Goal: Task Accomplishment & Management: Use online tool/utility

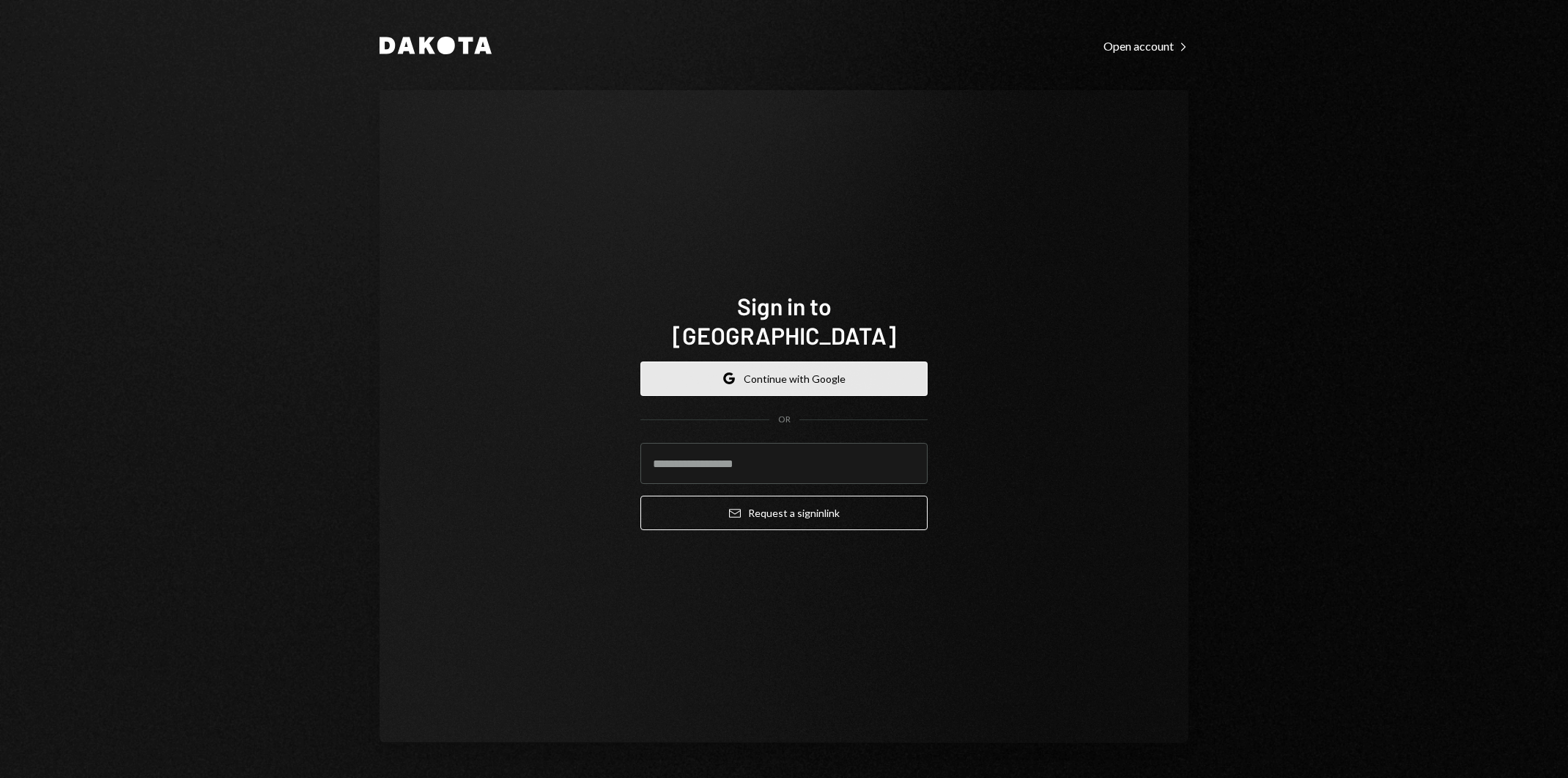
click at [859, 371] on button "Google Continue with Google" at bounding box center [784, 378] width 287 height 34
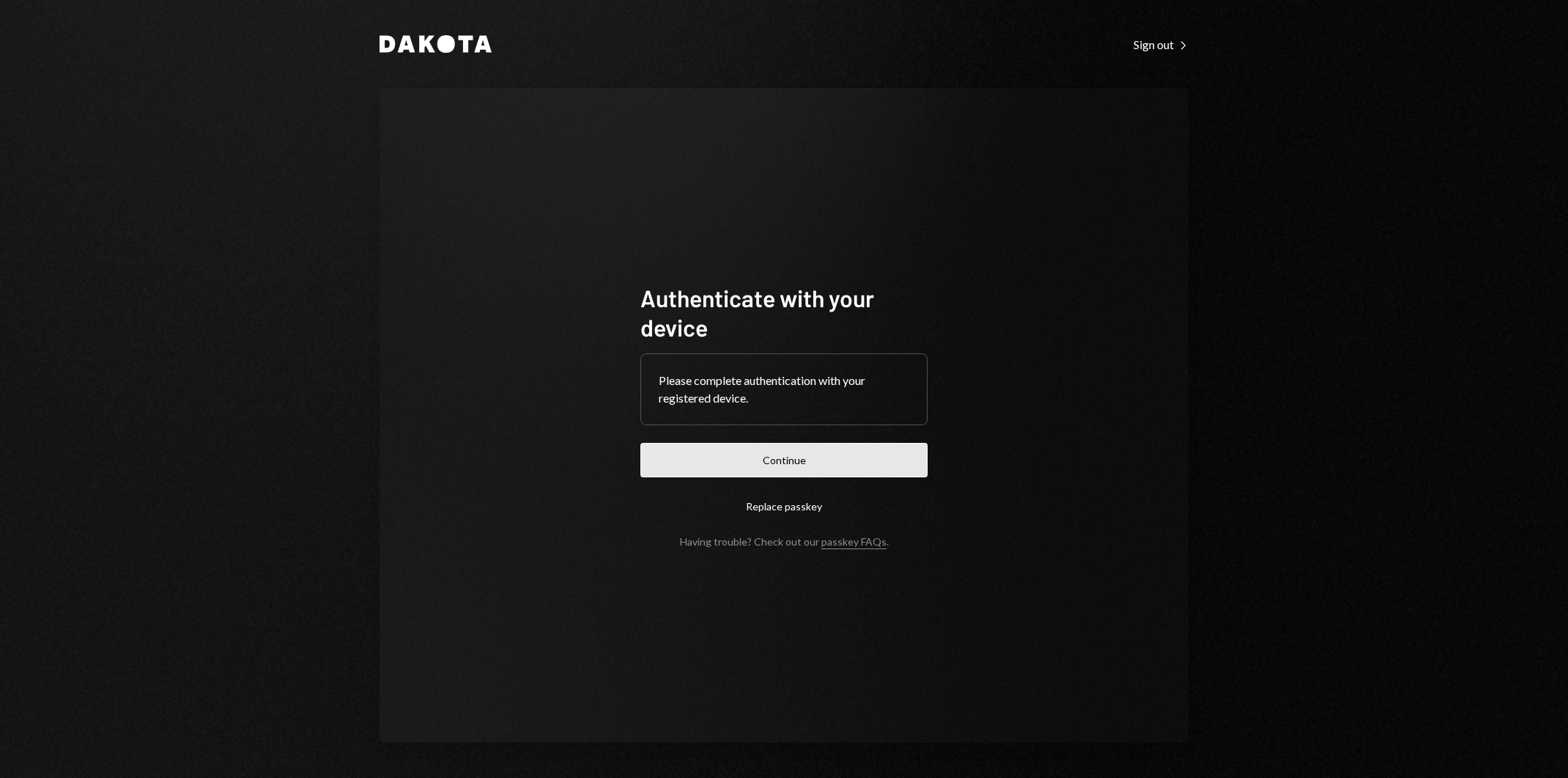
click at [876, 459] on button "Continue" at bounding box center [784, 460] width 287 height 34
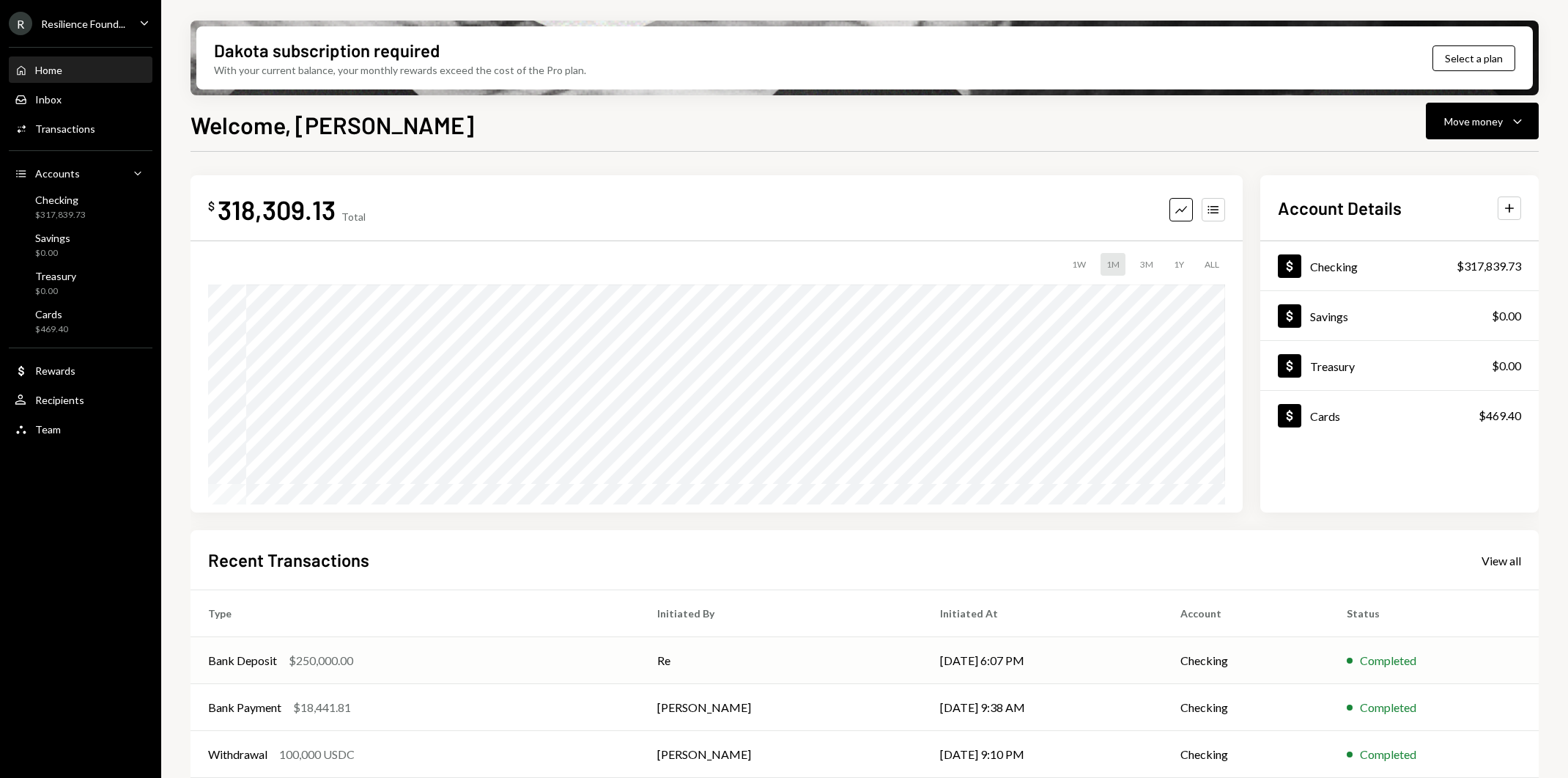
click at [821, 651] on td "Re" at bounding box center [781, 660] width 283 height 47
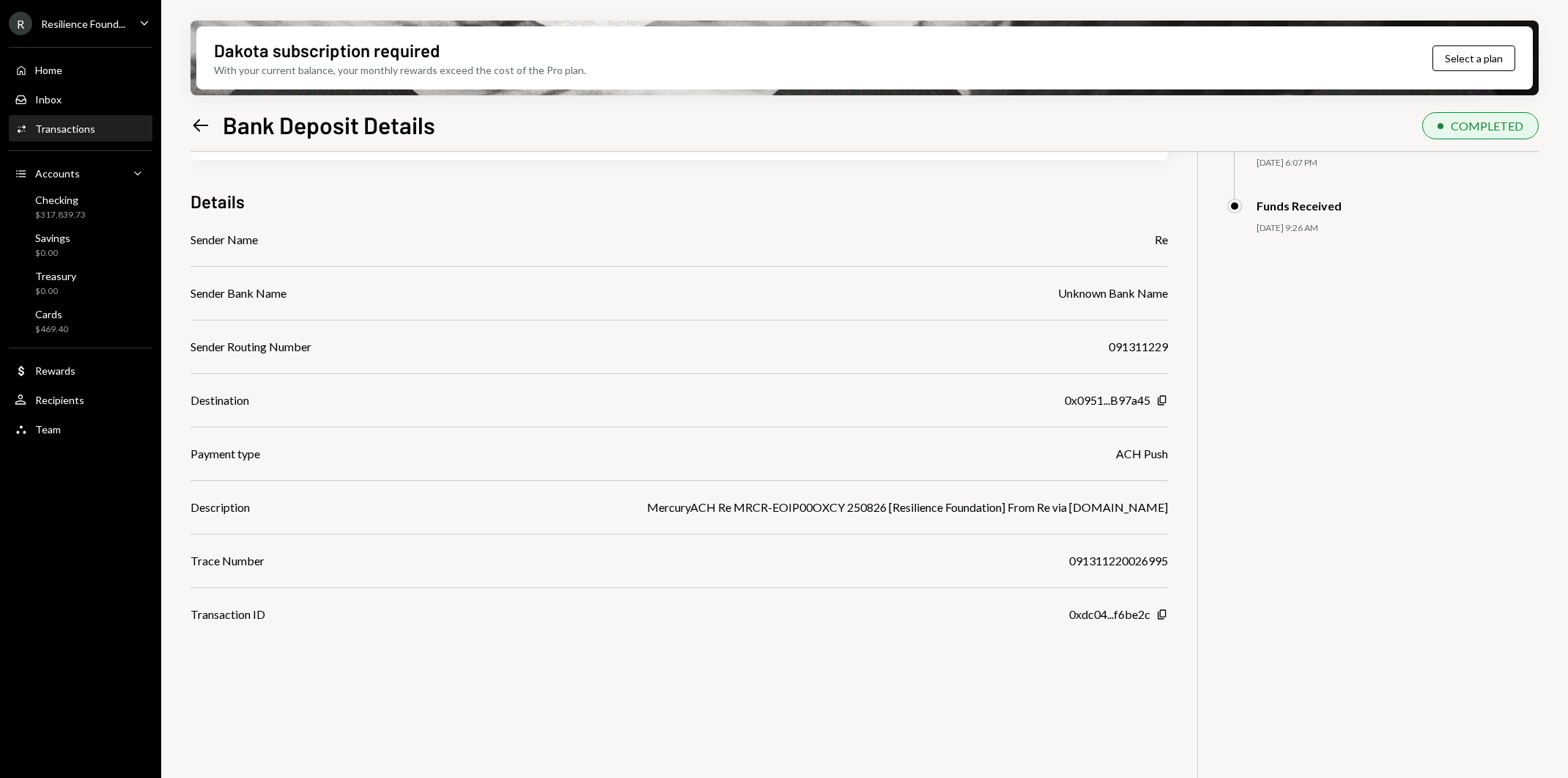
scroll to position [118, 0]
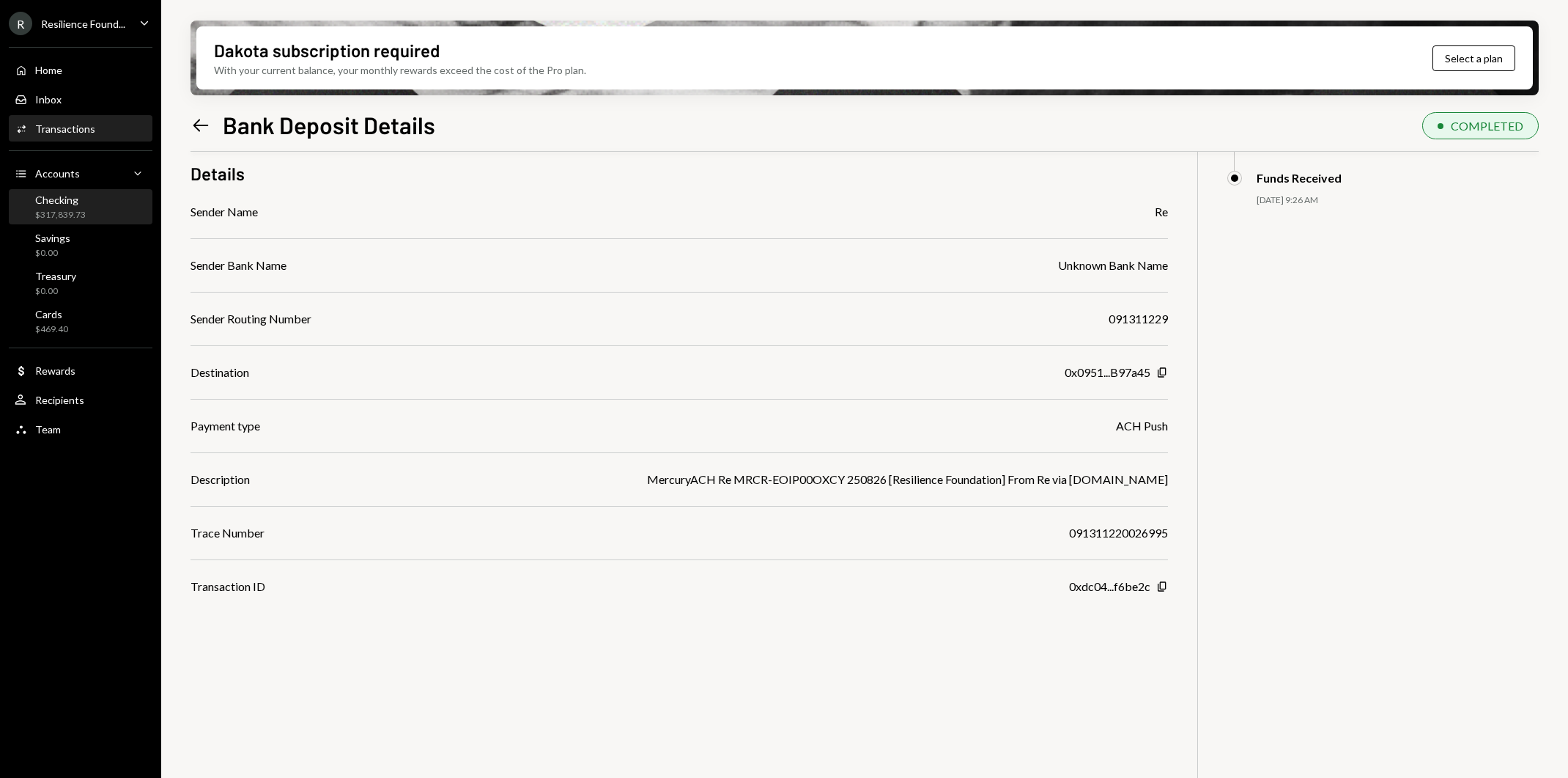
click at [111, 202] on div "Checking $317,839.73" at bounding box center [80, 207] width 132 height 28
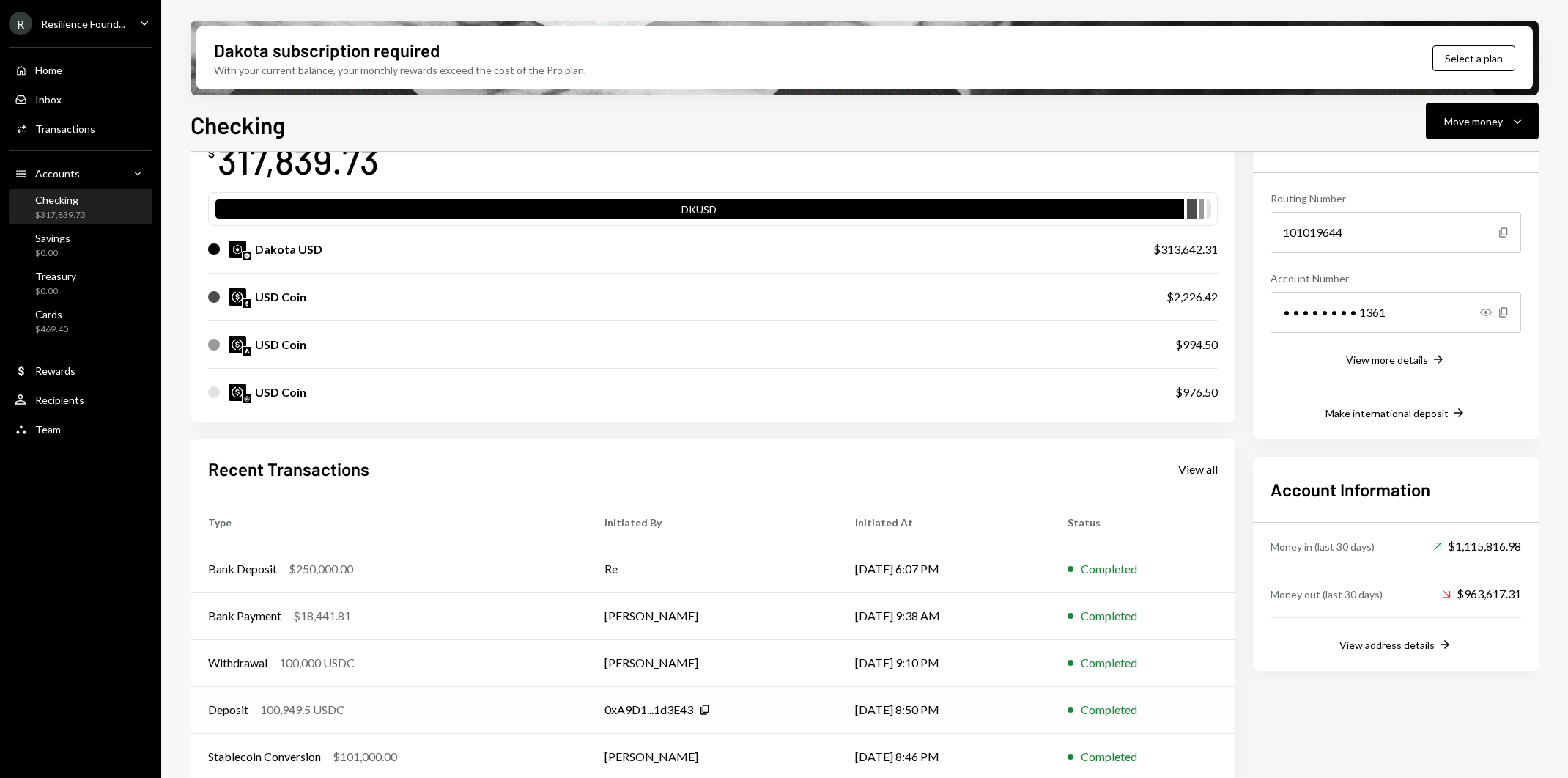
scroll to position [127, 0]
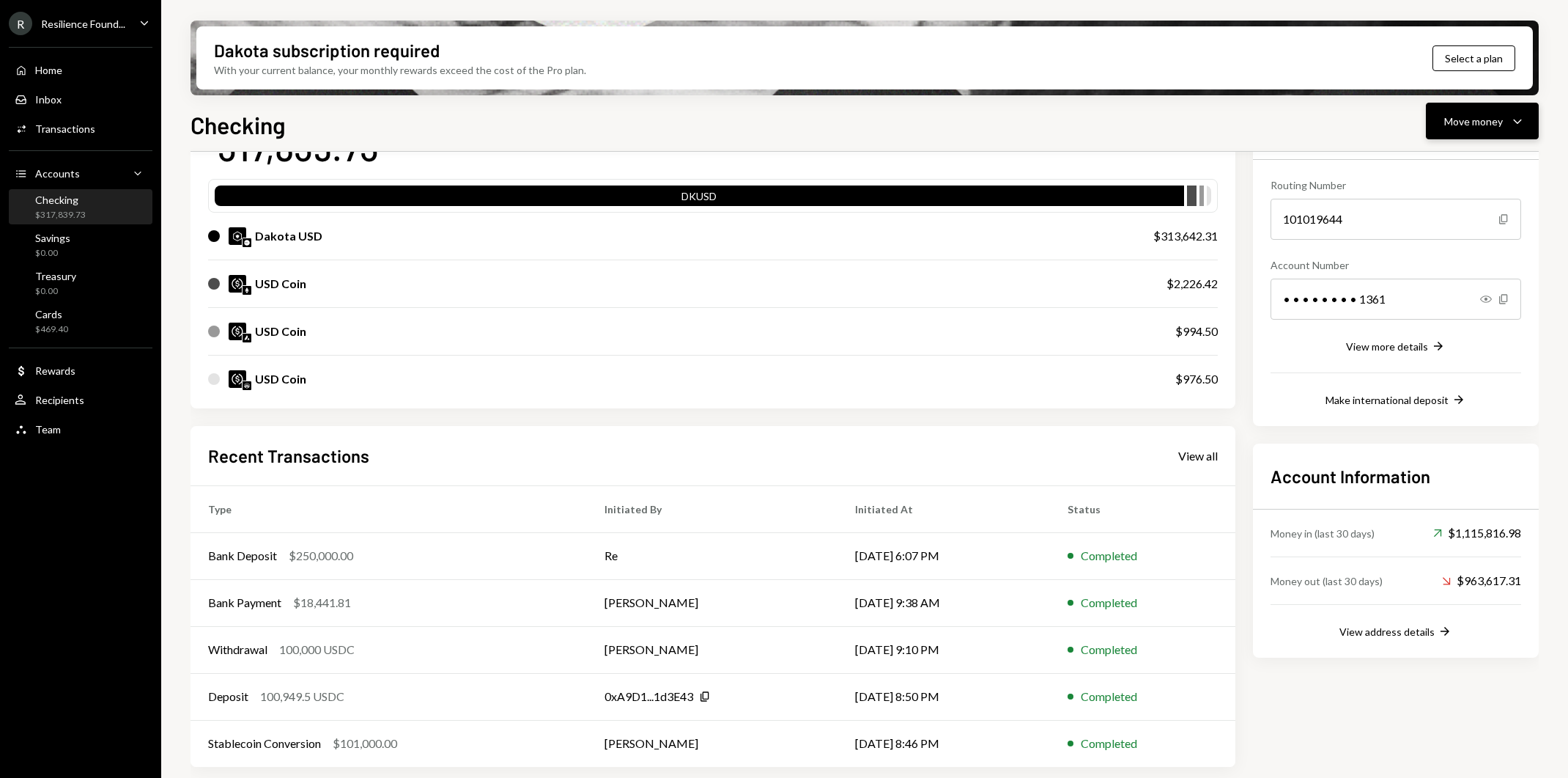
click at [1523, 129] on icon "Caret Down" at bounding box center [1517, 120] width 18 height 18
click at [1430, 280] on div "Swap stablecoins" at bounding box center [1470, 276] width 107 height 15
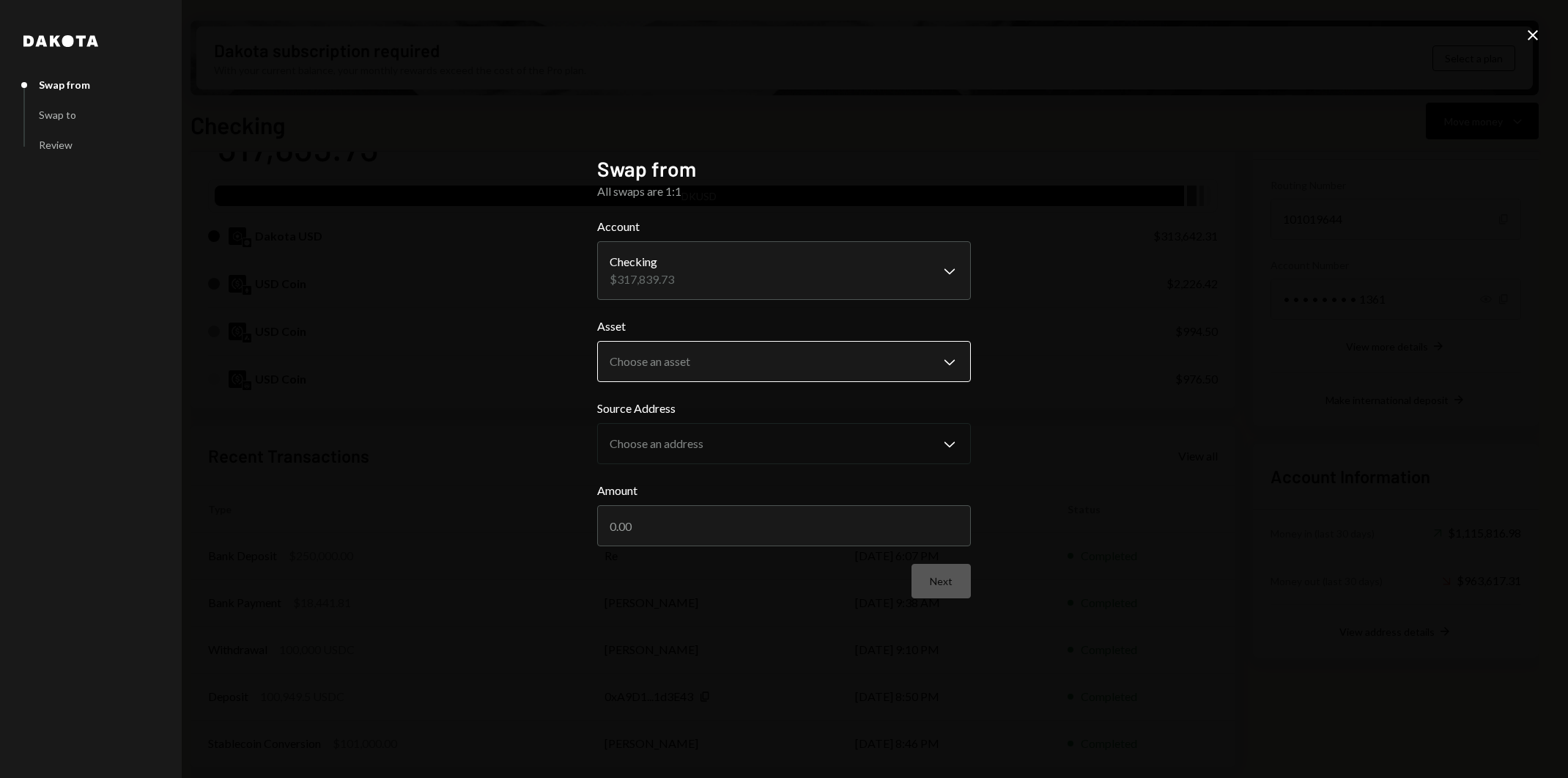
click at [840, 380] on body "R Resilience Found... Caret Down Home Home Inbox Inbox Activities Transactions …" at bounding box center [784, 389] width 1568 height 778
select select "*****"
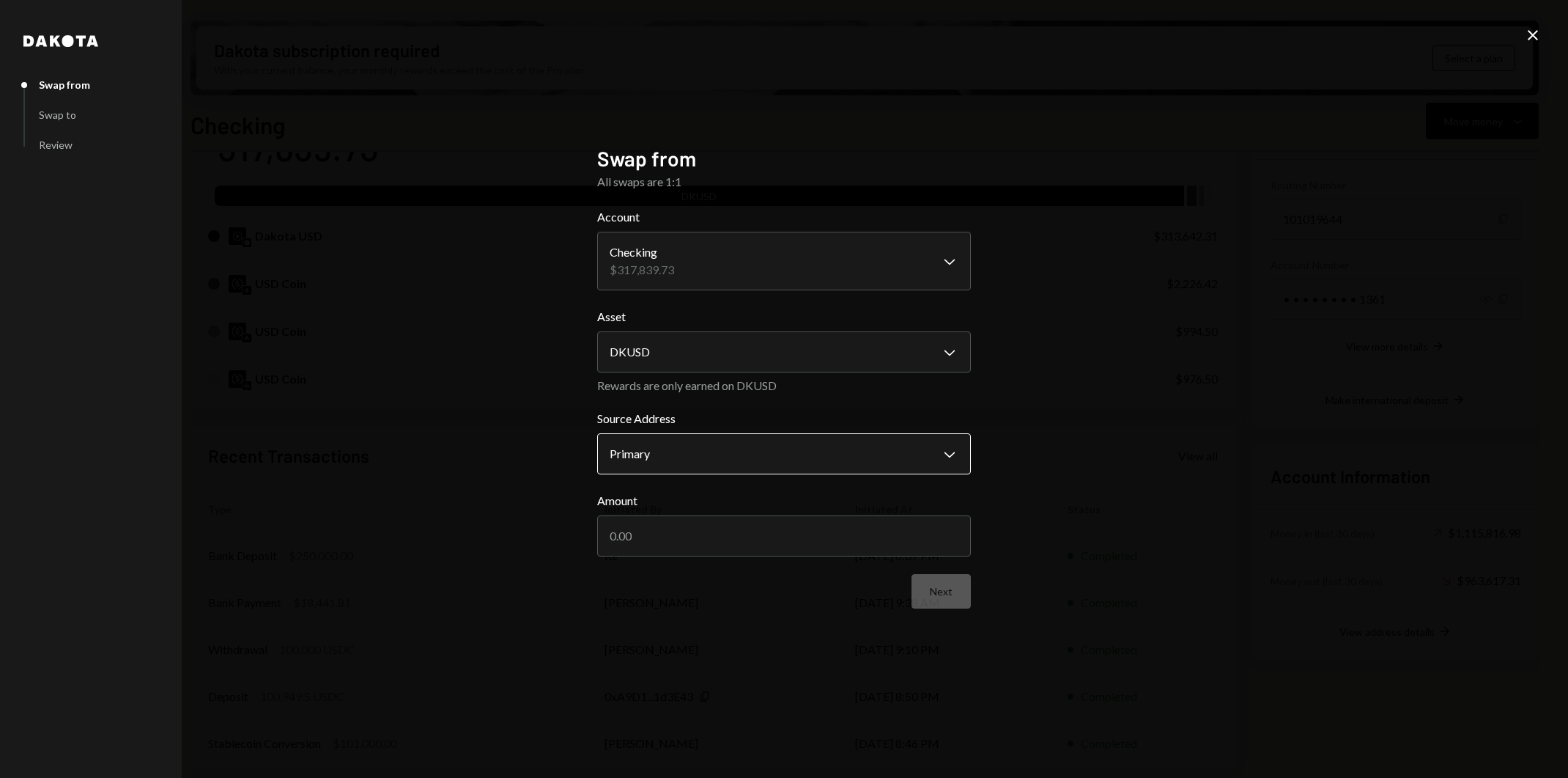
click at [833, 441] on body "R Resilience Found... Caret Down Home Home Inbox Inbox Activities Transactions …" at bounding box center [784, 389] width 1568 height 778
click at [833, 441] on div "Primary 313,642.31 DKUSD" at bounding box center [779, 460] width 382 height 47
click at [821, 525] on input "Amount" at bounding box center [784, 535] width 374 height 41
click at [818, 539] on input "Amount" at bounding box center [784, 535] width 374 height 41
type input "250000"
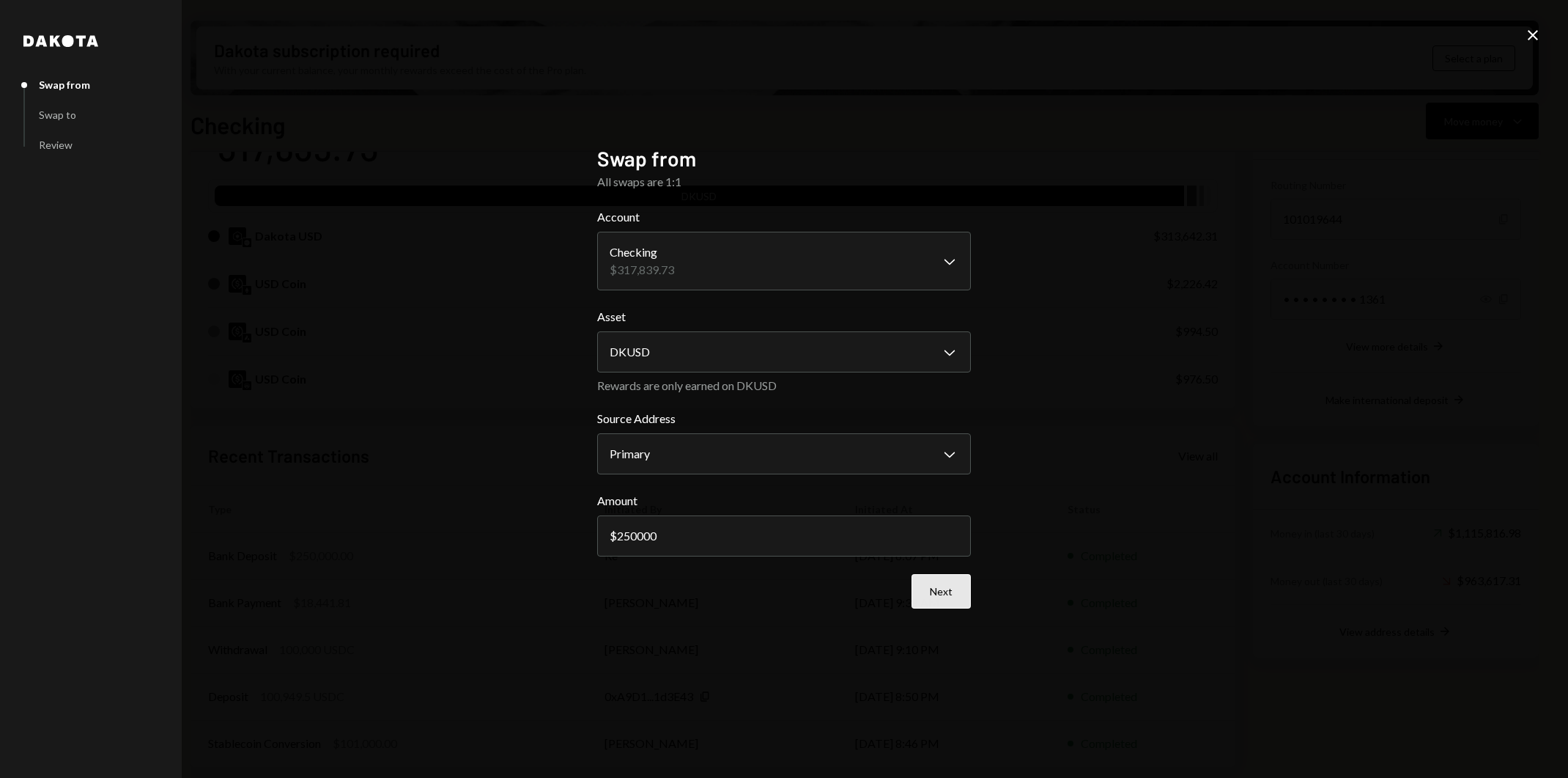
click at [947, 599] on button "Next" at bounding box center [941, 591] width 60 height 34
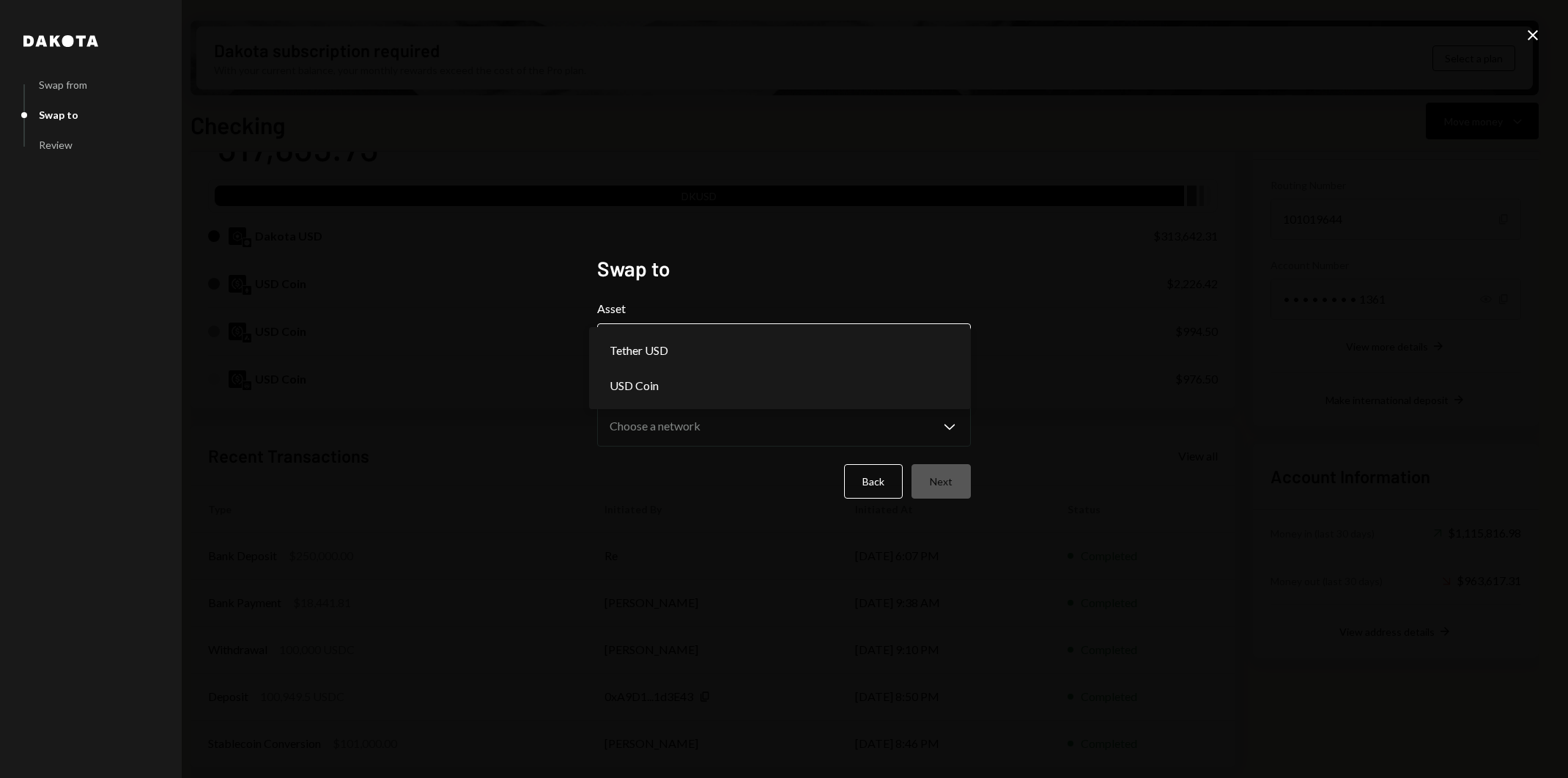
click at [829, 330] on body "R Resilience Found... Caret Down Home Home Inbox Inbox Activities Transactions …" at bounding box center [784, 389] width 1568 height 778
select select "****"
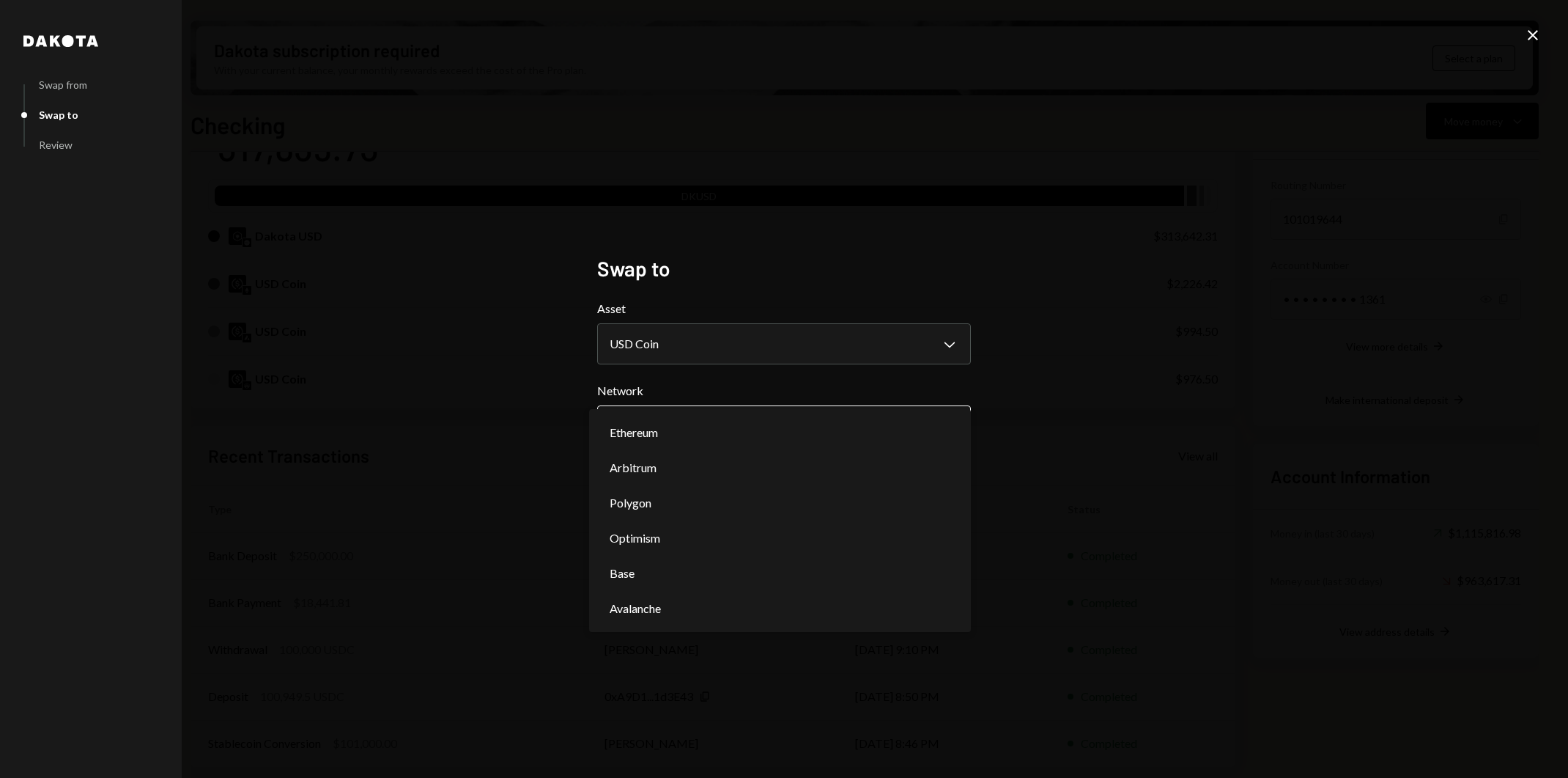
click at [815, 432] on body "R Resilience Found... Caret Down Home Home Inbox Inbox Activities Transactions …" at bounding box center [784, 389] width 1568 height 778
select select "**********"
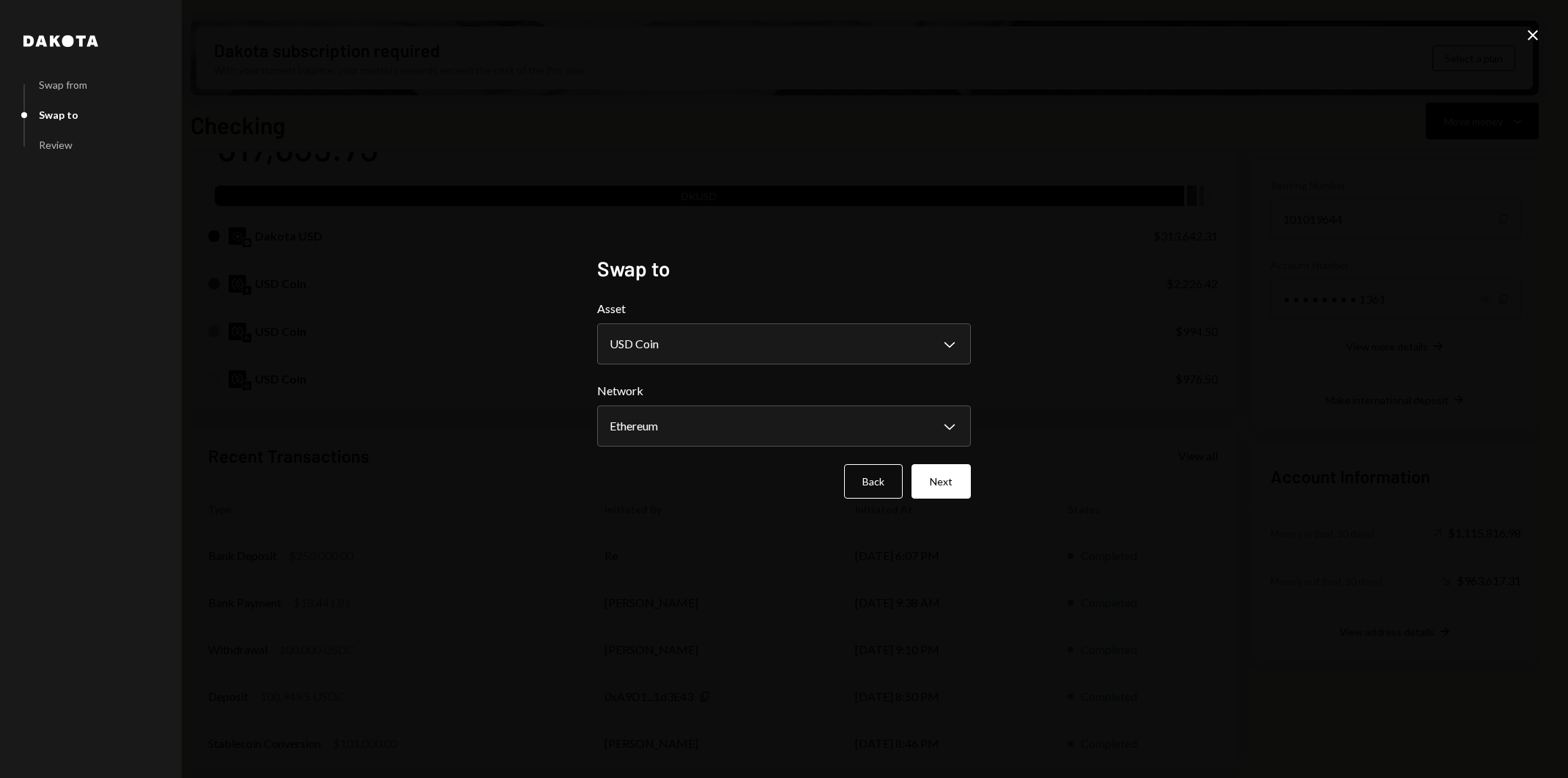
click at [1126, 428] on div "**********" at bounding box center [784, 389] width 1568 height 778
click at [931, 487] on button "Next" at bounding box center [941, 481] width 60 height 34
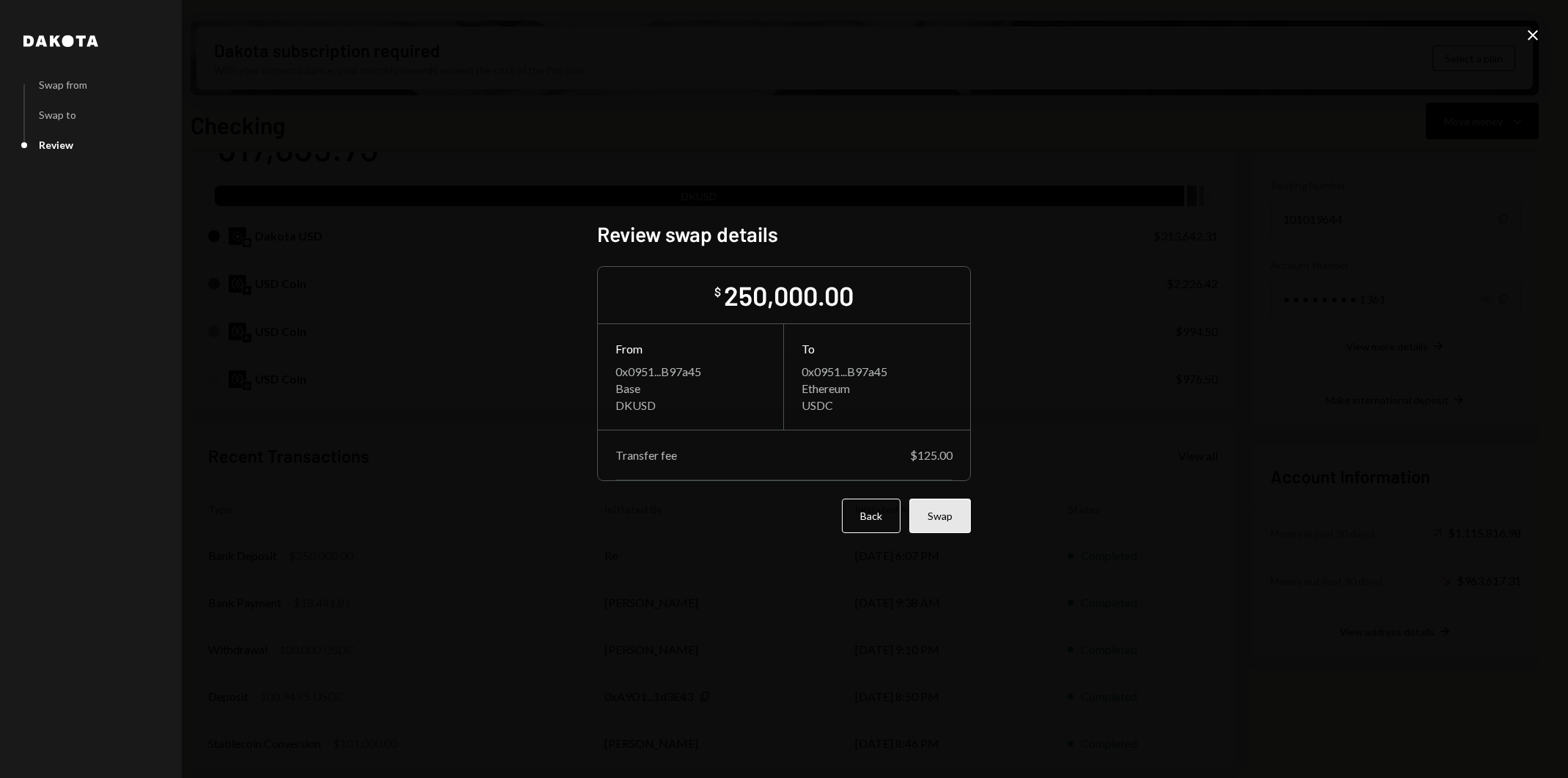
click at [948, 512] on button "Swap" at bounding box center [940, 515] width 61 height 34
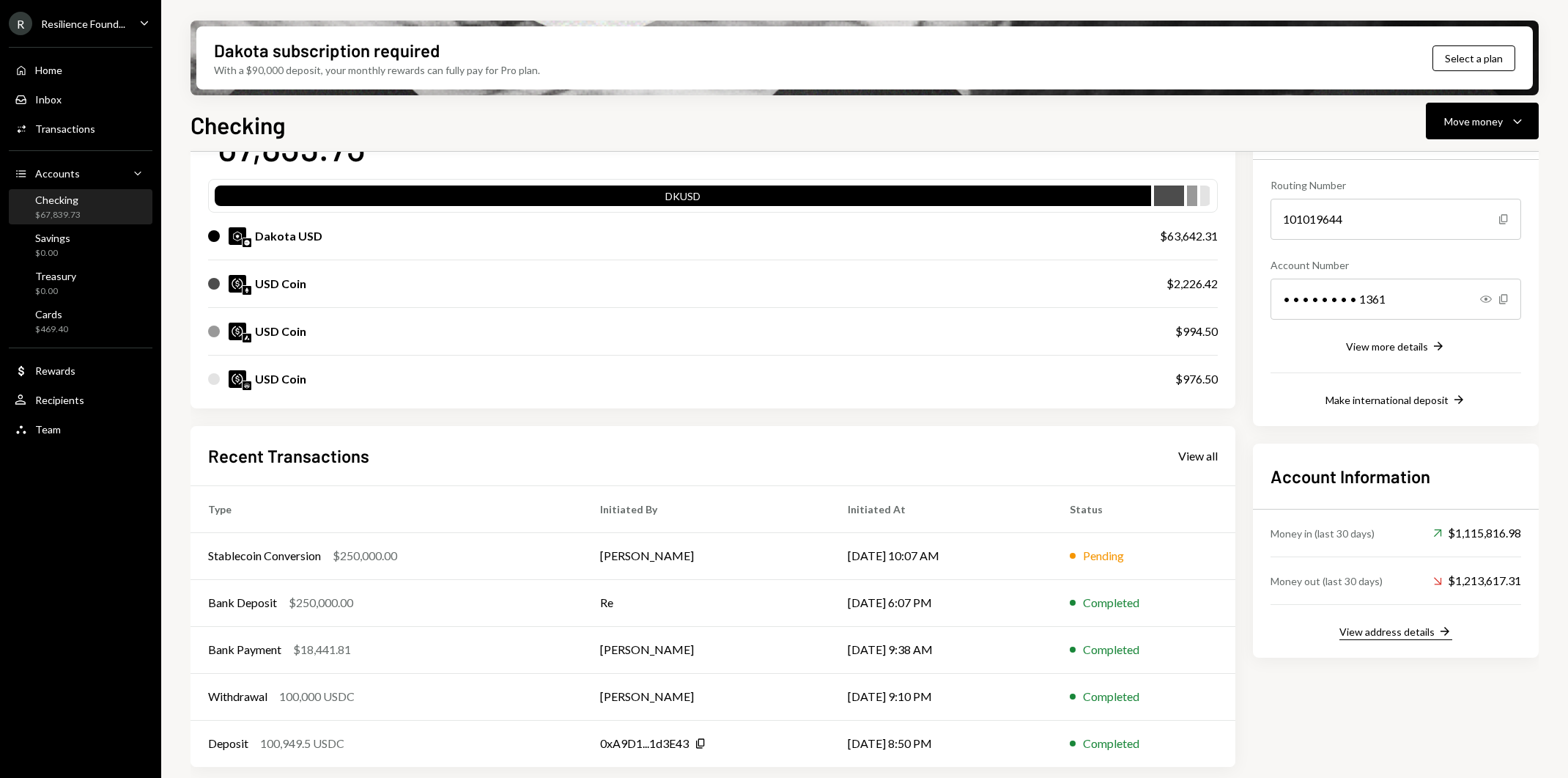
click at [1433, 632] on div "View address details" at bounding box center [1387, 631] width 95 height 13
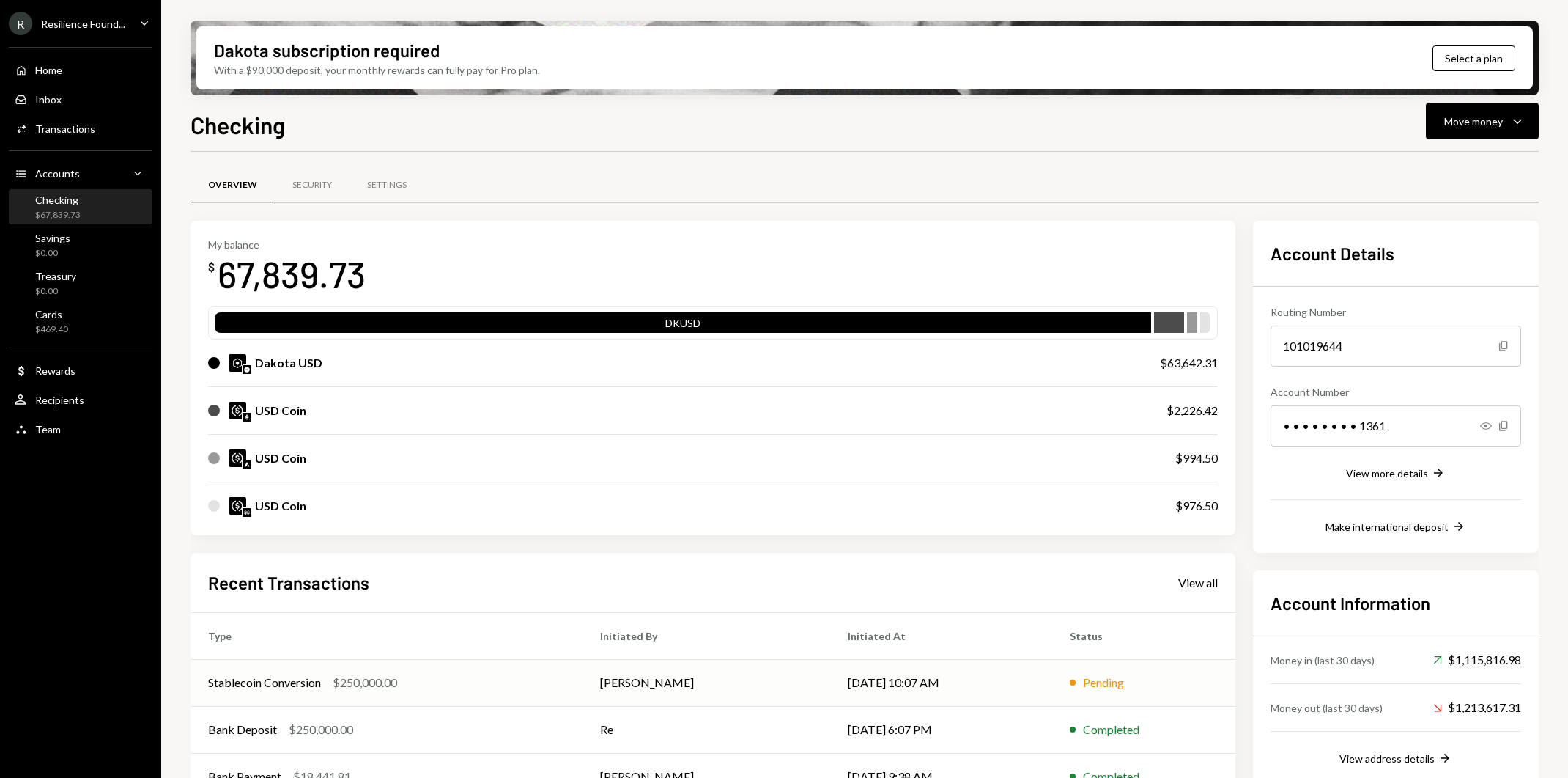
click at [1202, 670] on td "Pending" at bounding box center [1144, 682] width 183 height 47
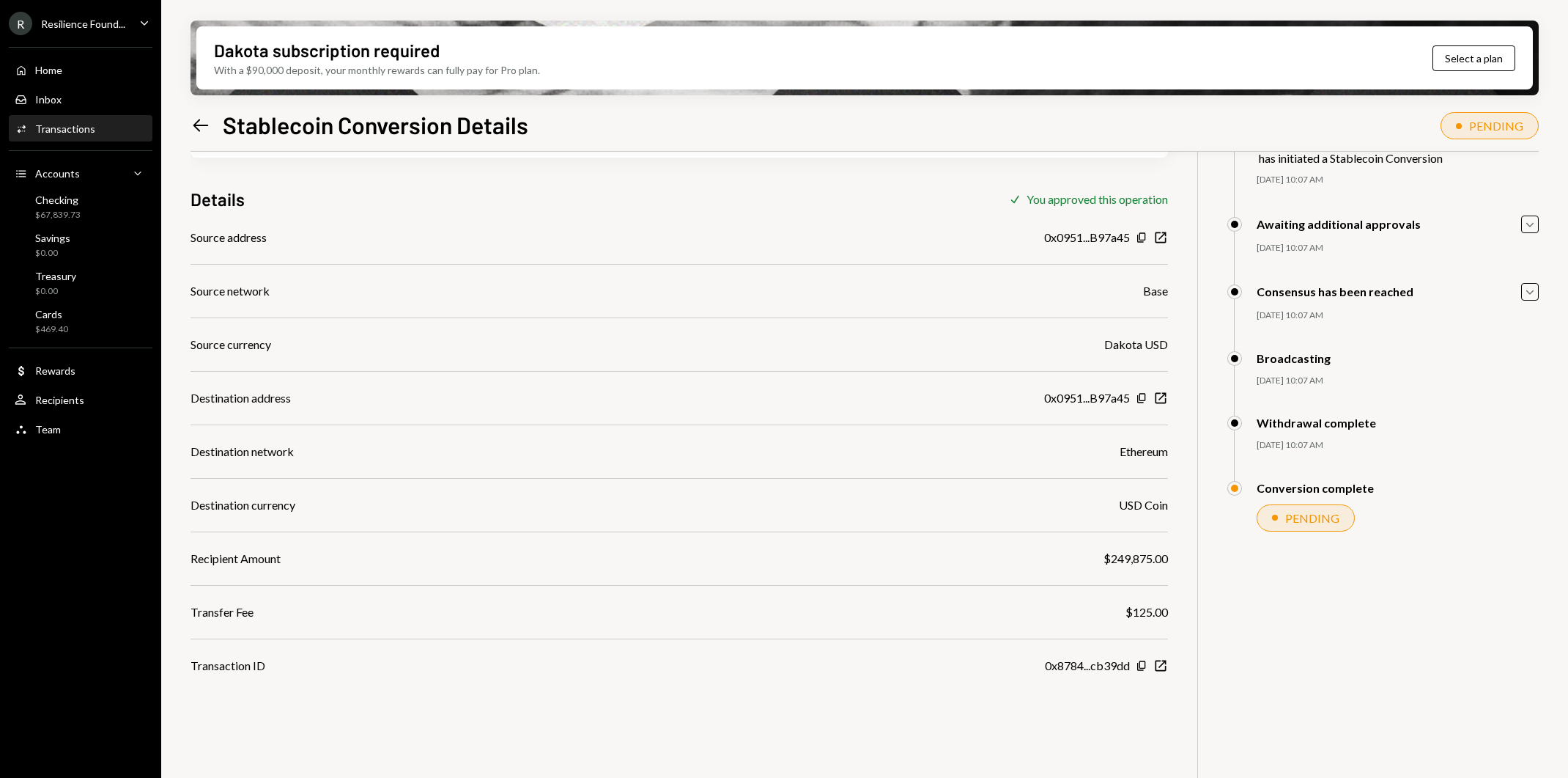
scroll to position [93, 0]
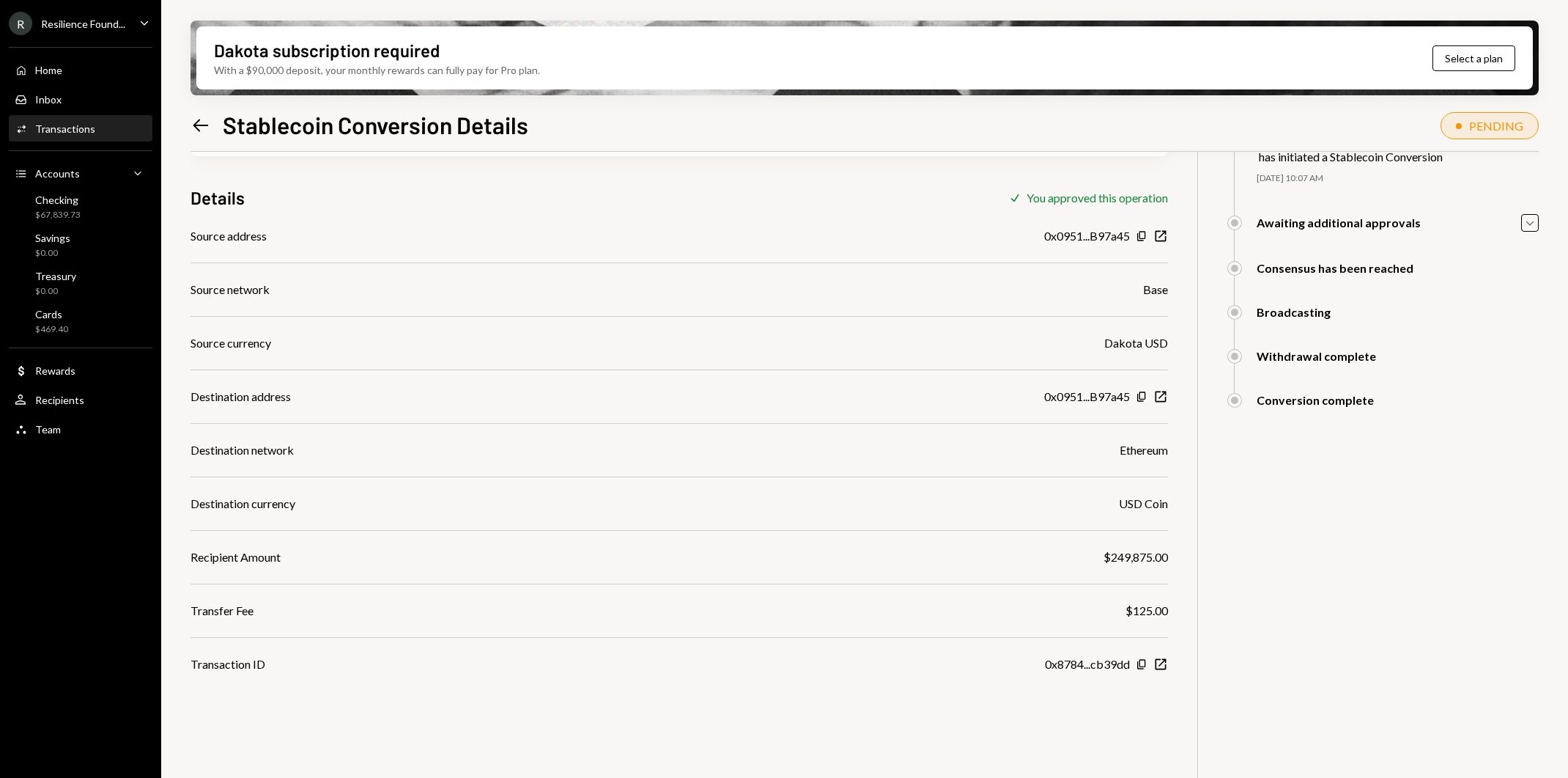
click at [95, 129] on div "Activities Transactions" at bounding box center [80, 129] width 132 height 13
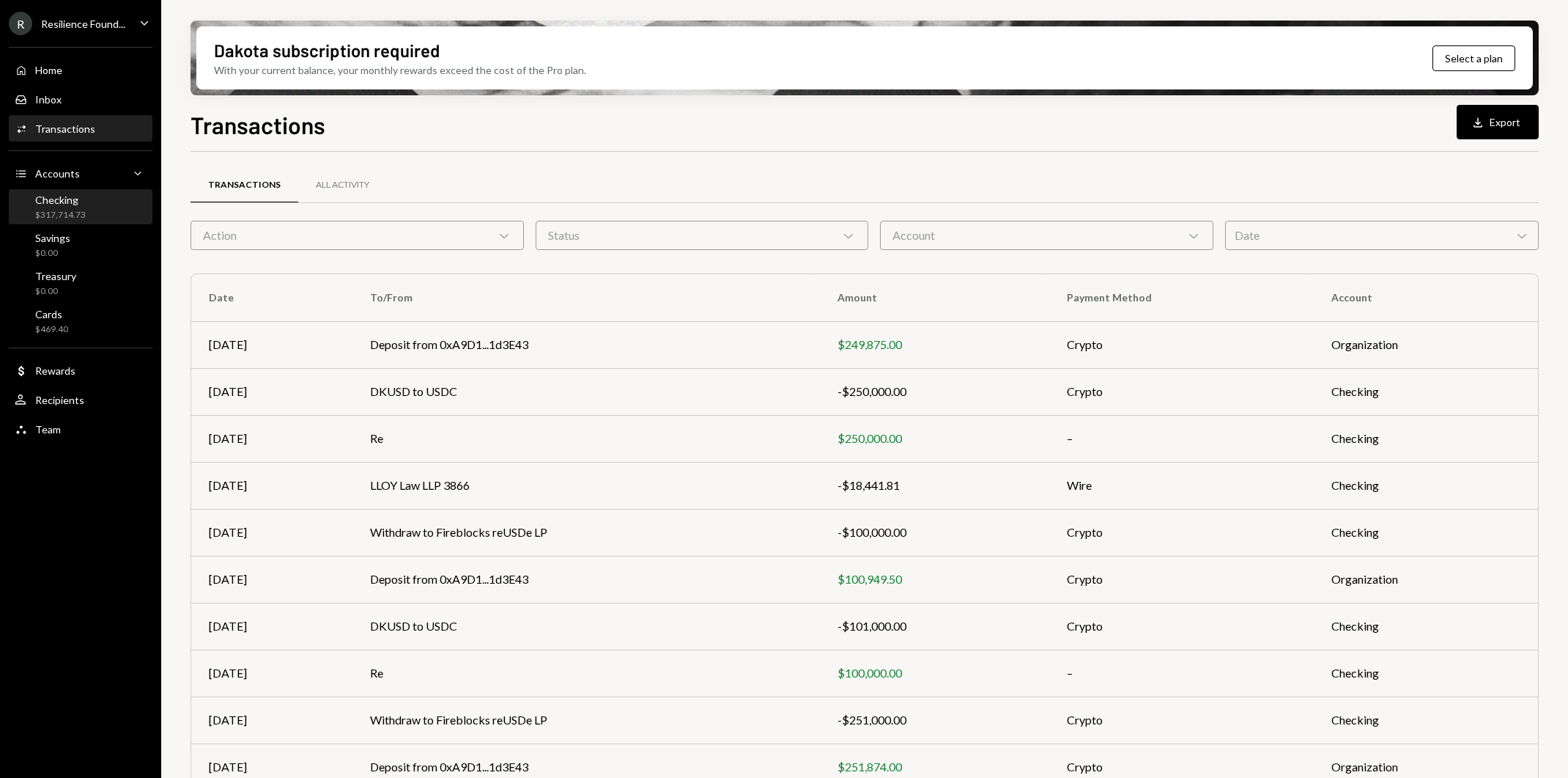
click at [84, 198] on div "Checking" at bounding box center [60, 199] width 50 height 13
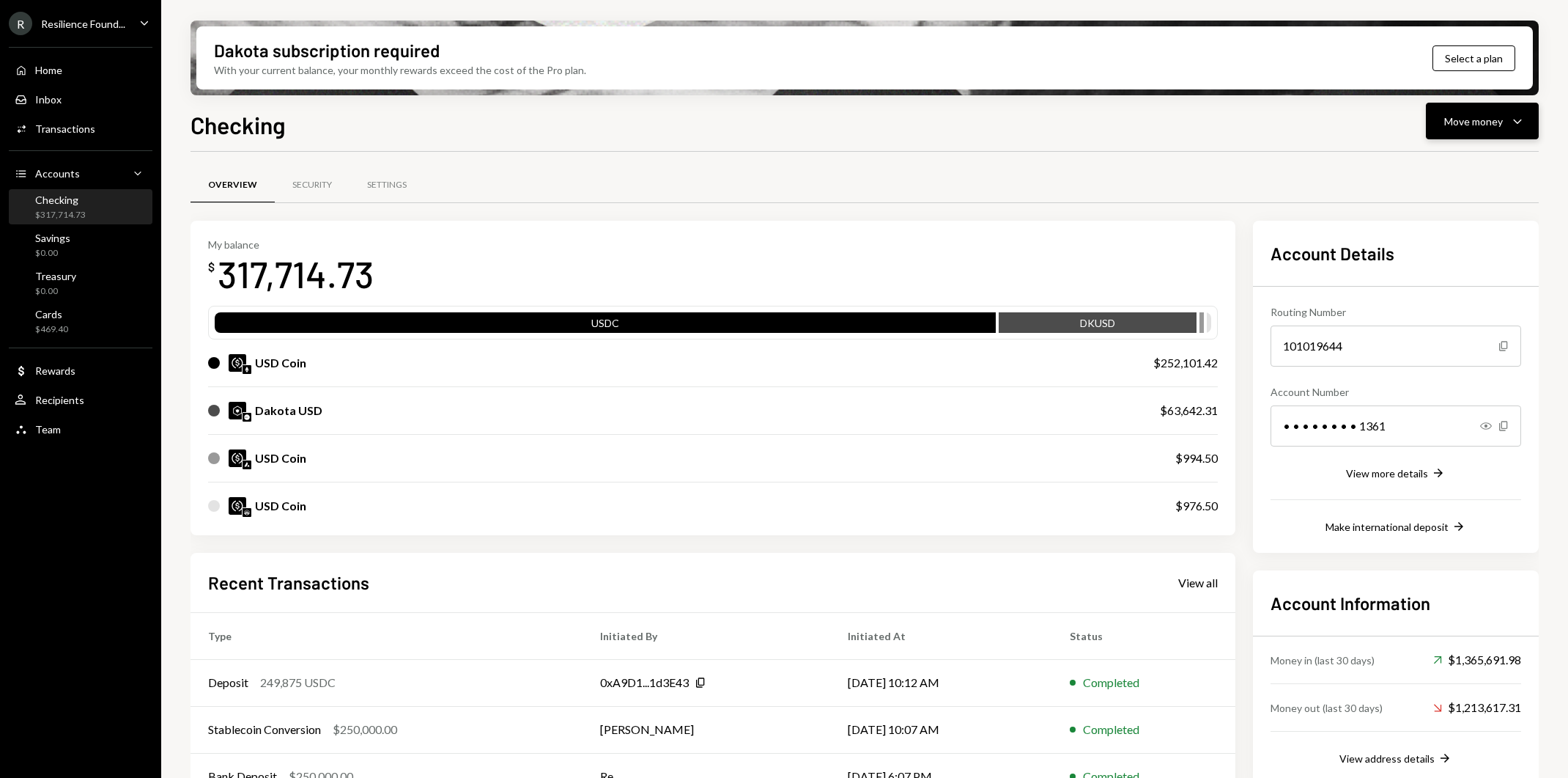
click at [1519, 118] on icon "Caret Down" at bounding box center [1517, 120] width 18 height 18
click at [1457, 171] on div "Send" at bounding box center [1470, 166] width 107 height 15
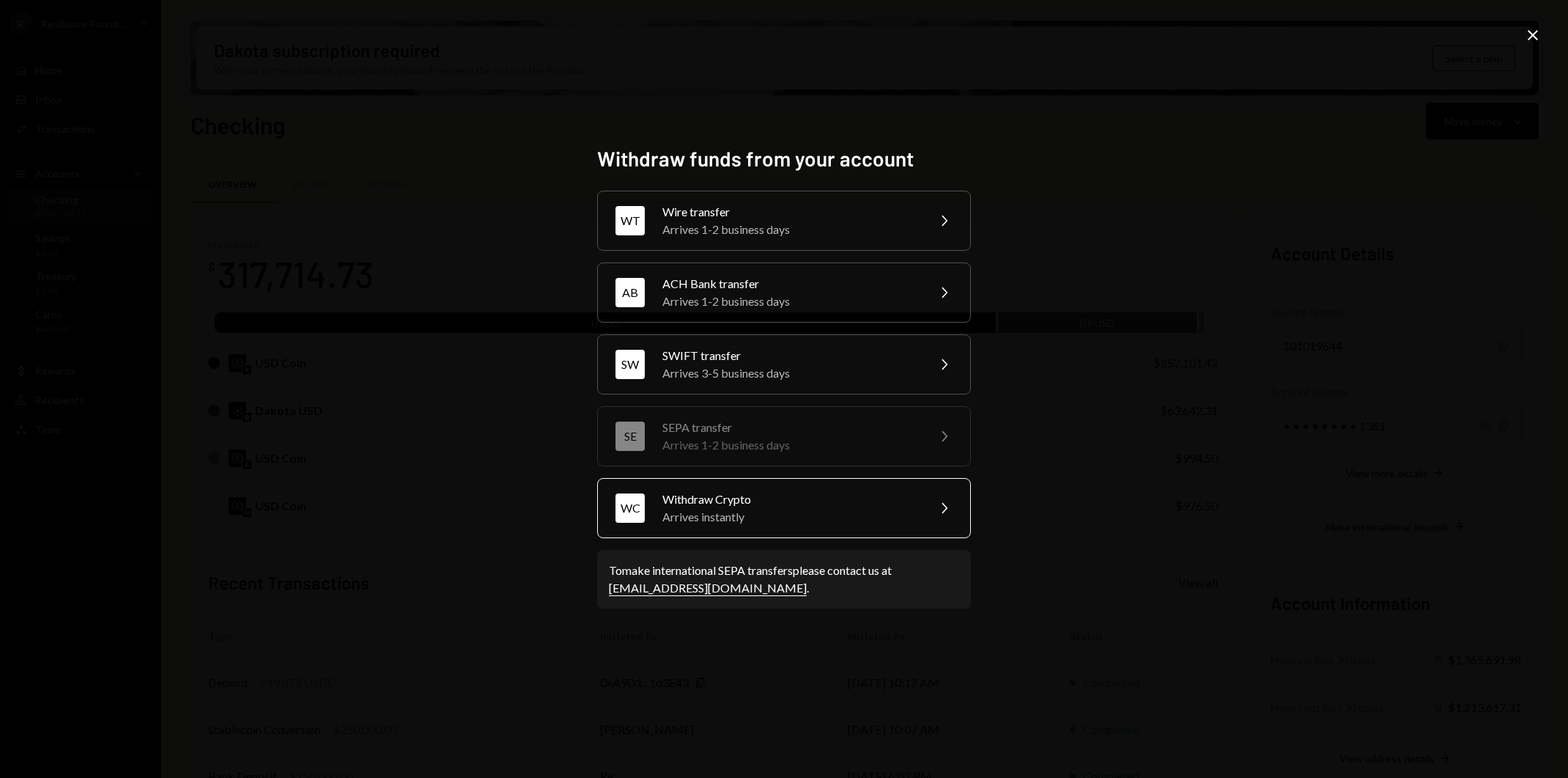
click at [847, 504] on div "Withdraw Crypto" at bounding box center [790, 499] width 255 height 18
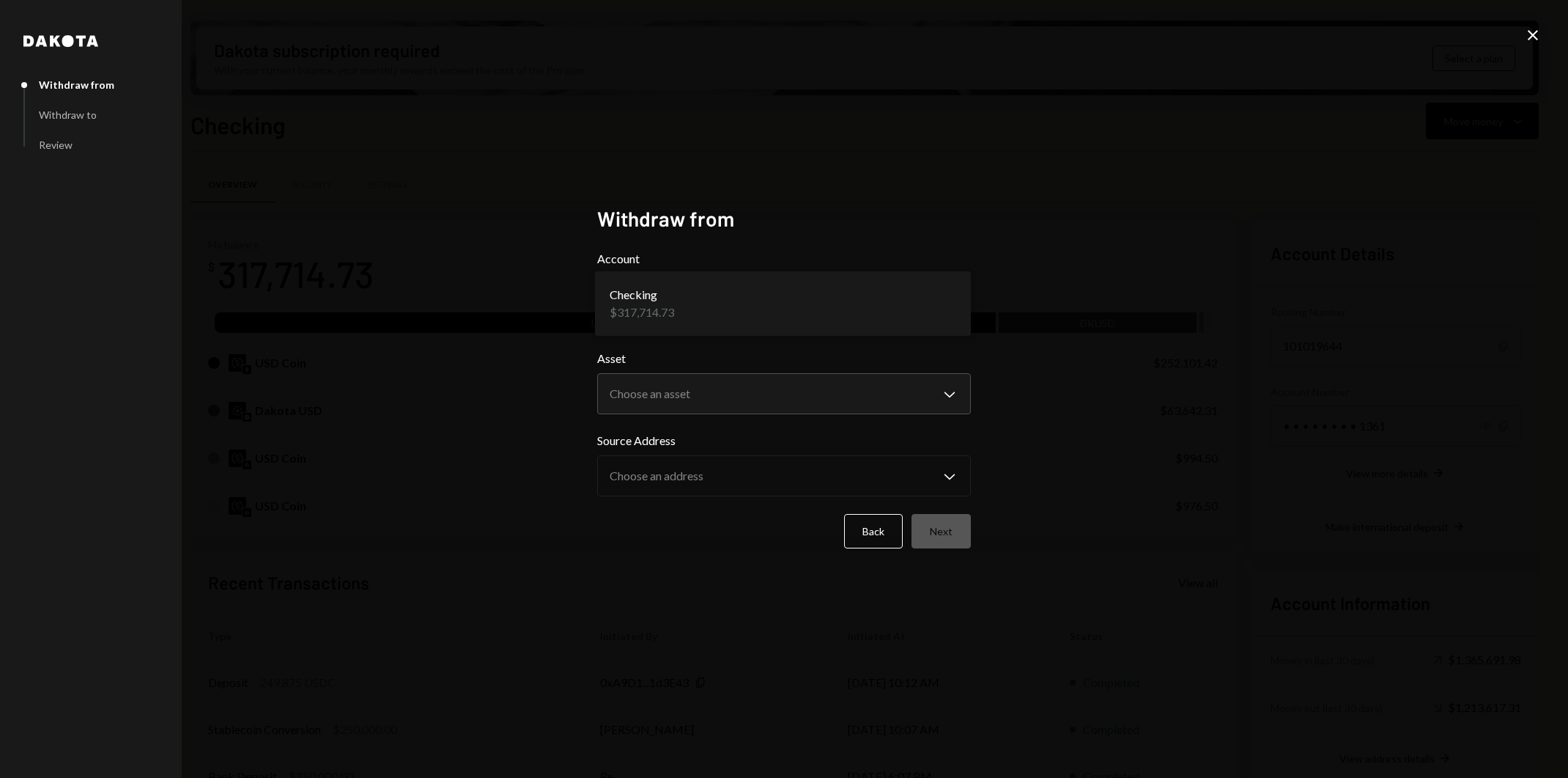
click at [806, 309] on body "R Resilience Found... Caret Down Home Home Inbox Inbox Activities Transactions …" at bounding box center [784, 389] width 1568 height 778
click at [802, 405] on body "R Resilience Found... Caret Down Home Home Inbox Inbox Activities Transactions …" at bounding box center [784, 389] width 1568 height 778
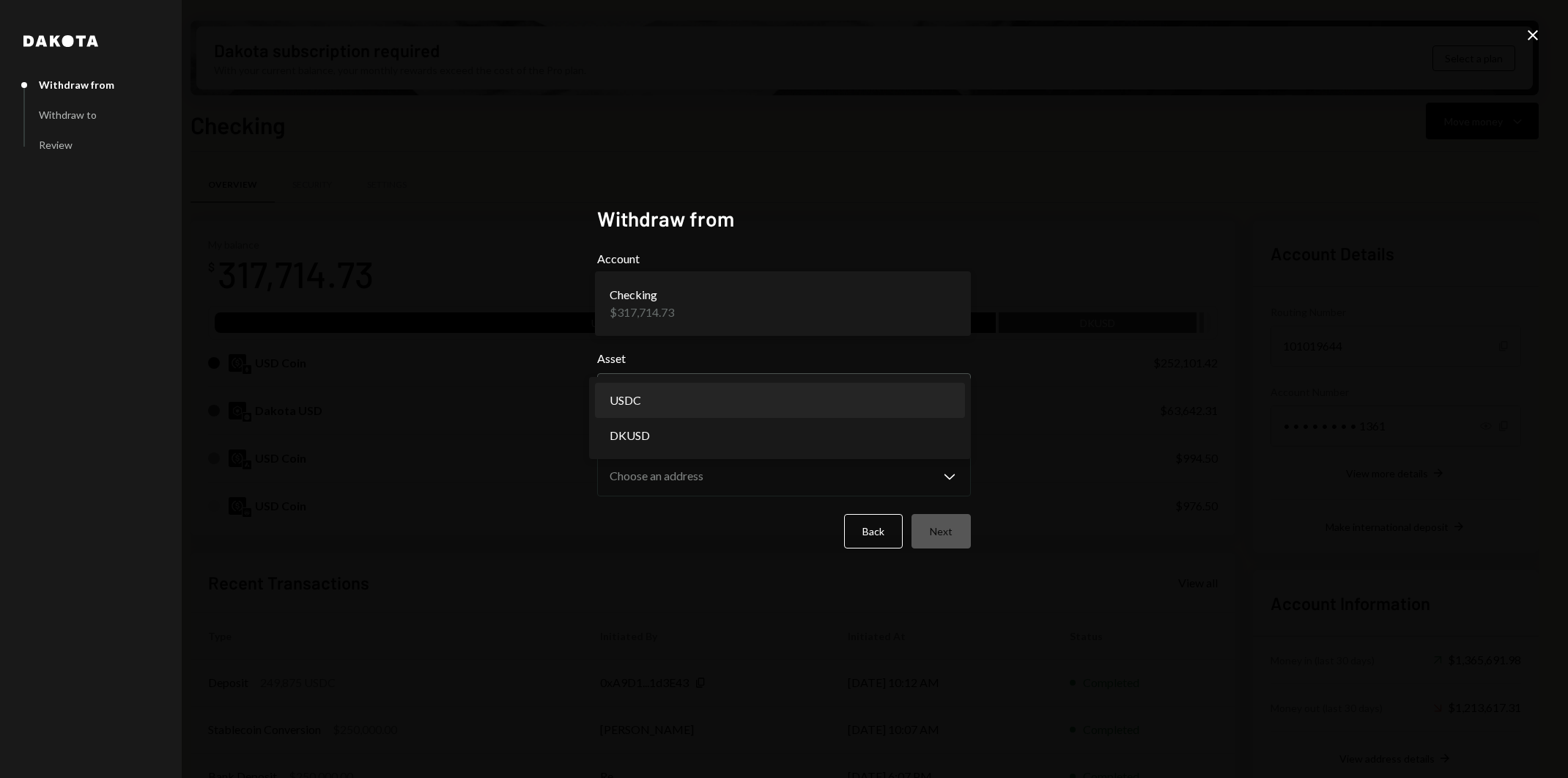
select select "****"
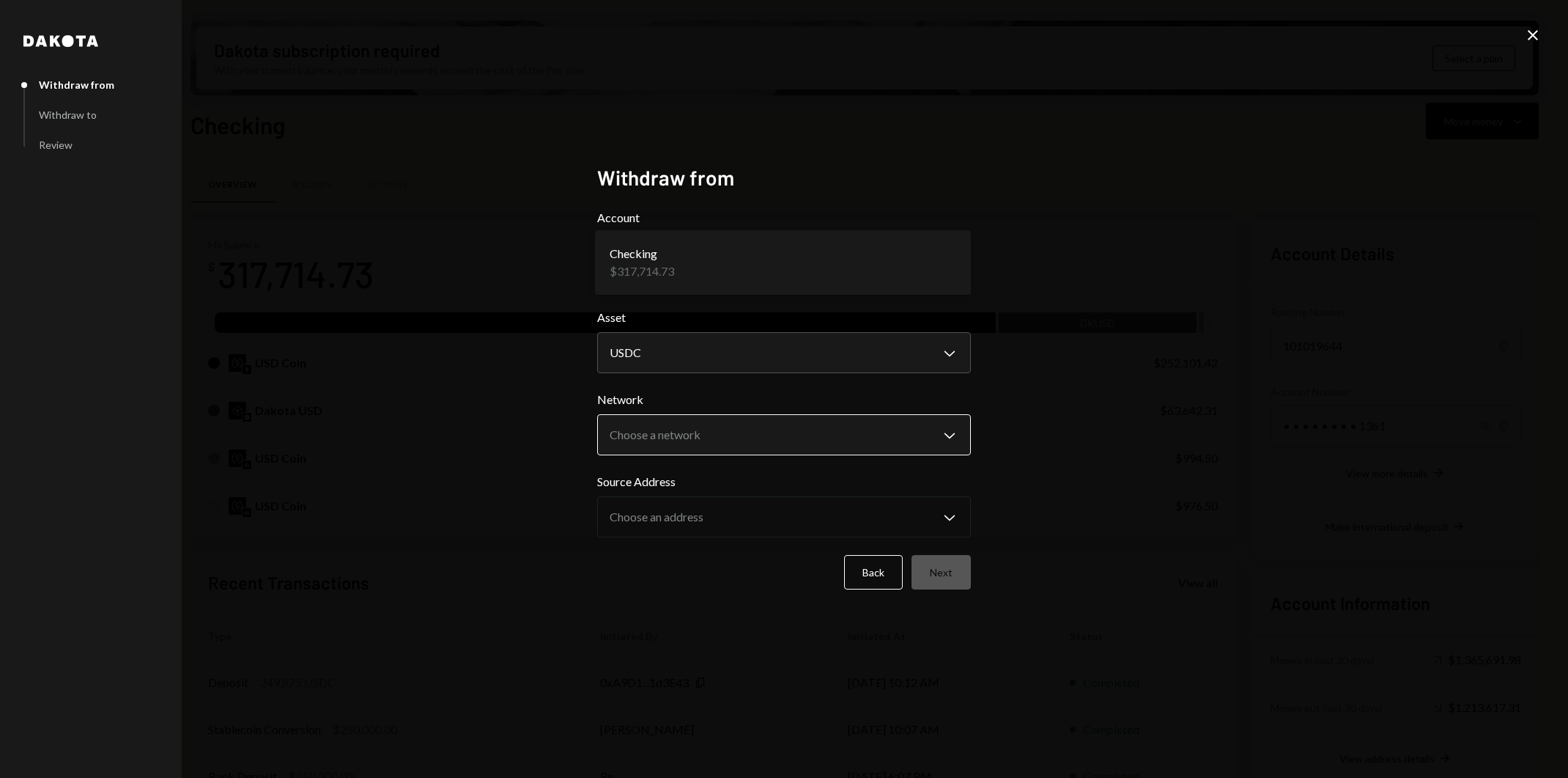
click at [796, 445] on body "R Resilience Found... Caret Down Home Home Inbox Inbox Activities Transactions …" at bounding box center [784, 389] width 1568 height 778
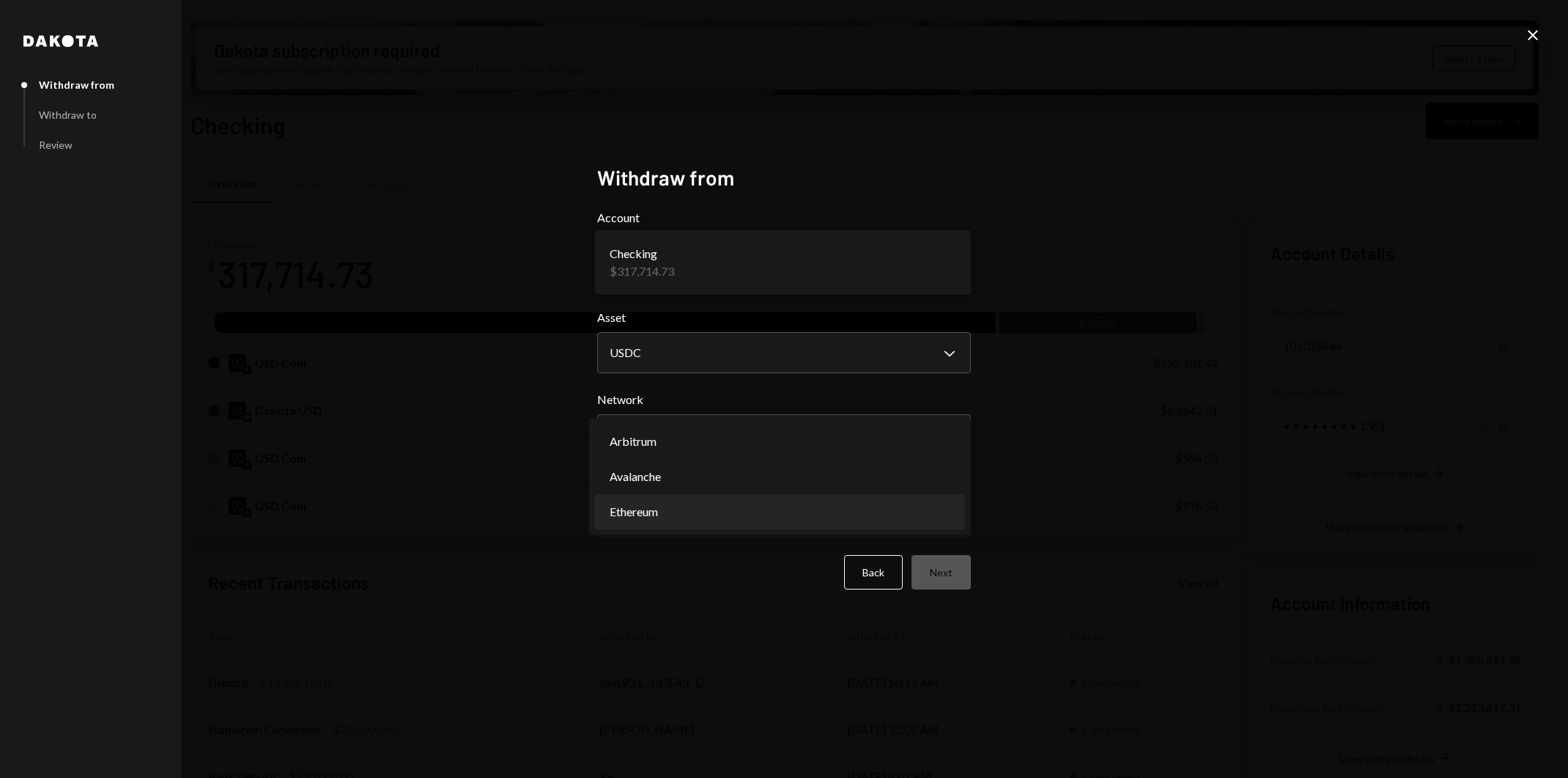
select select "**********"
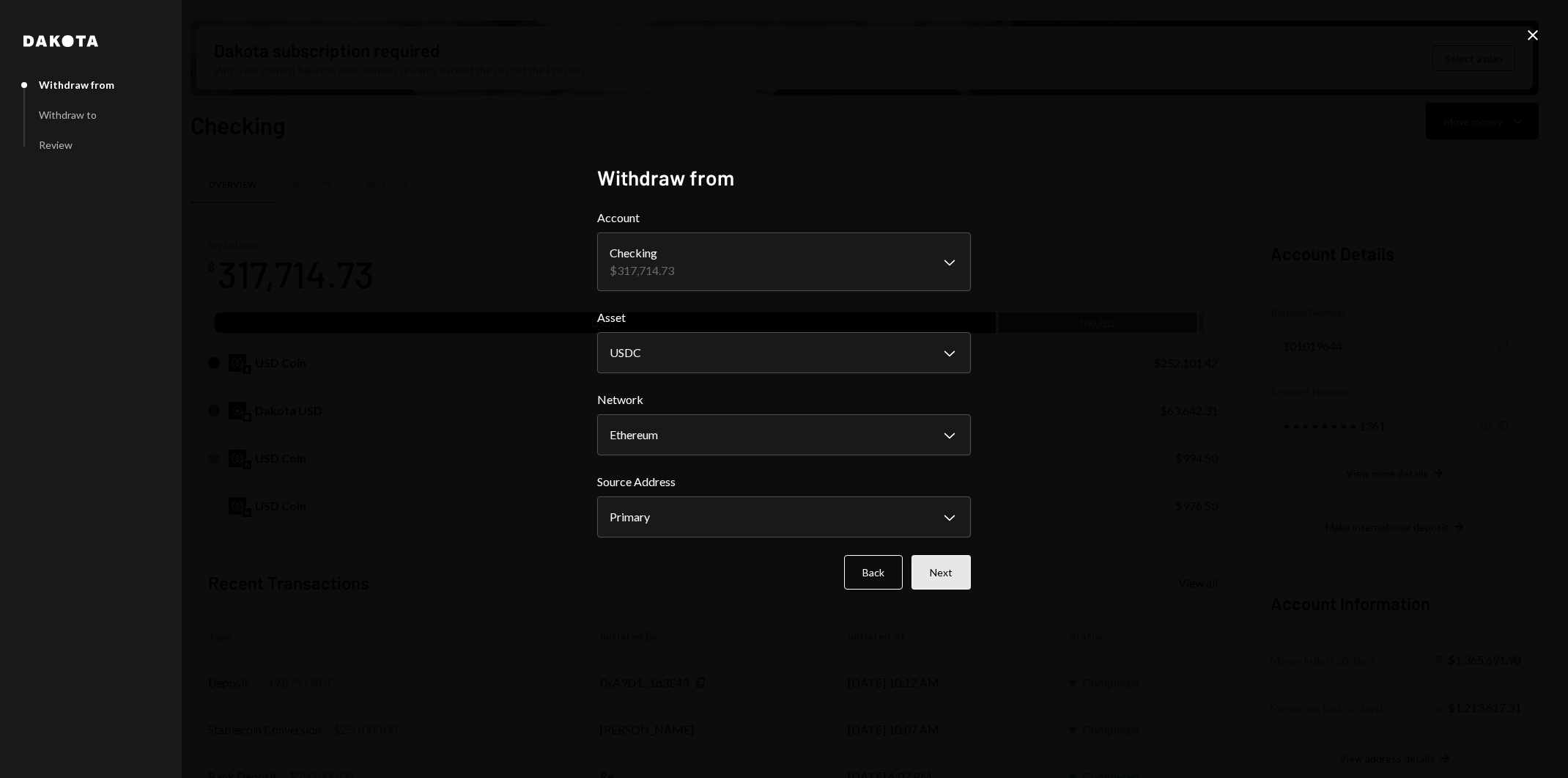
click at [953, 571] on button "Next" at bounding box center [941, 571] width 60 height 34
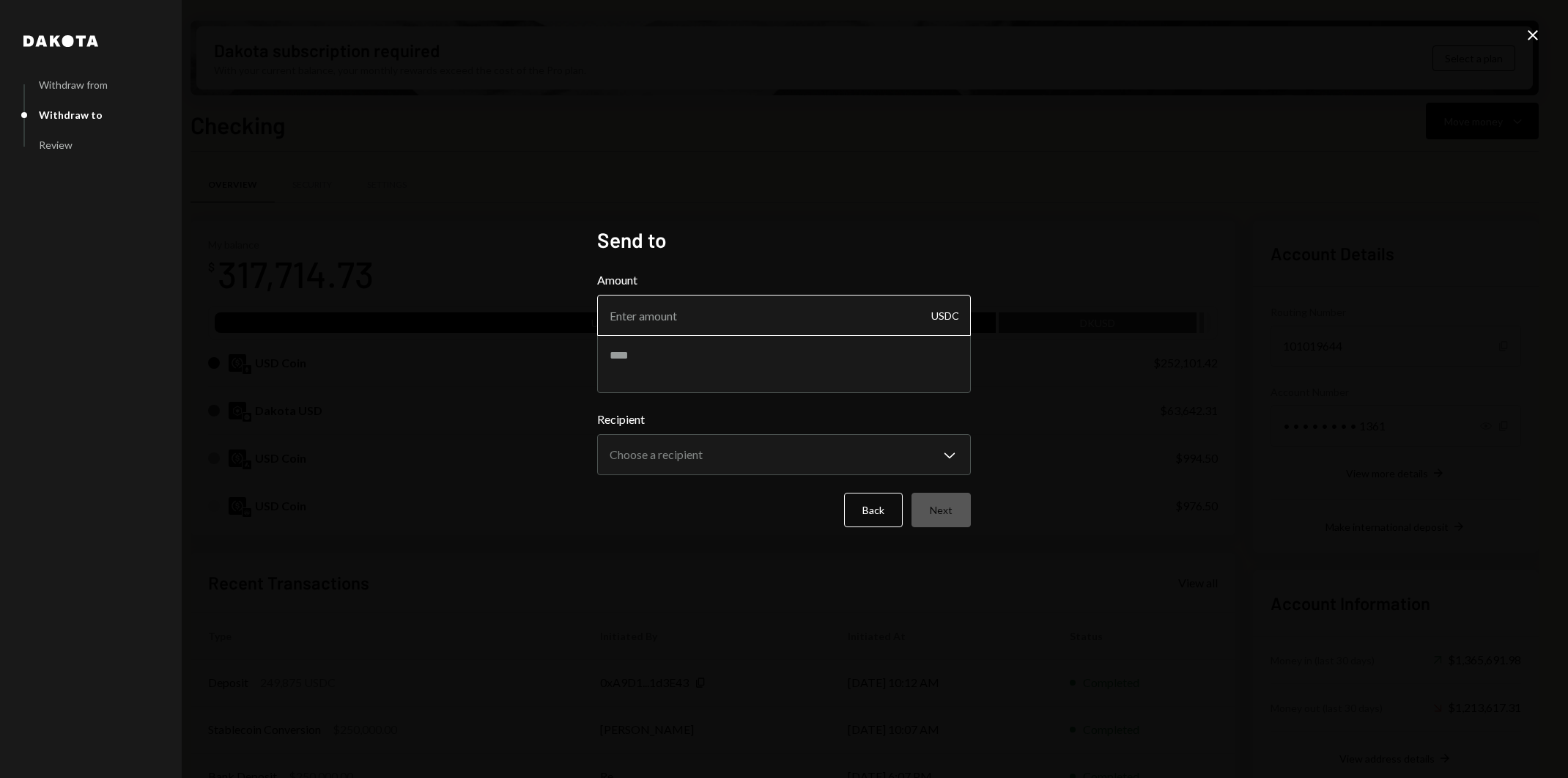
click at [748, 319] on input "Amount" at bounding box center [784, 315] width 374 height 41
type input "250000"
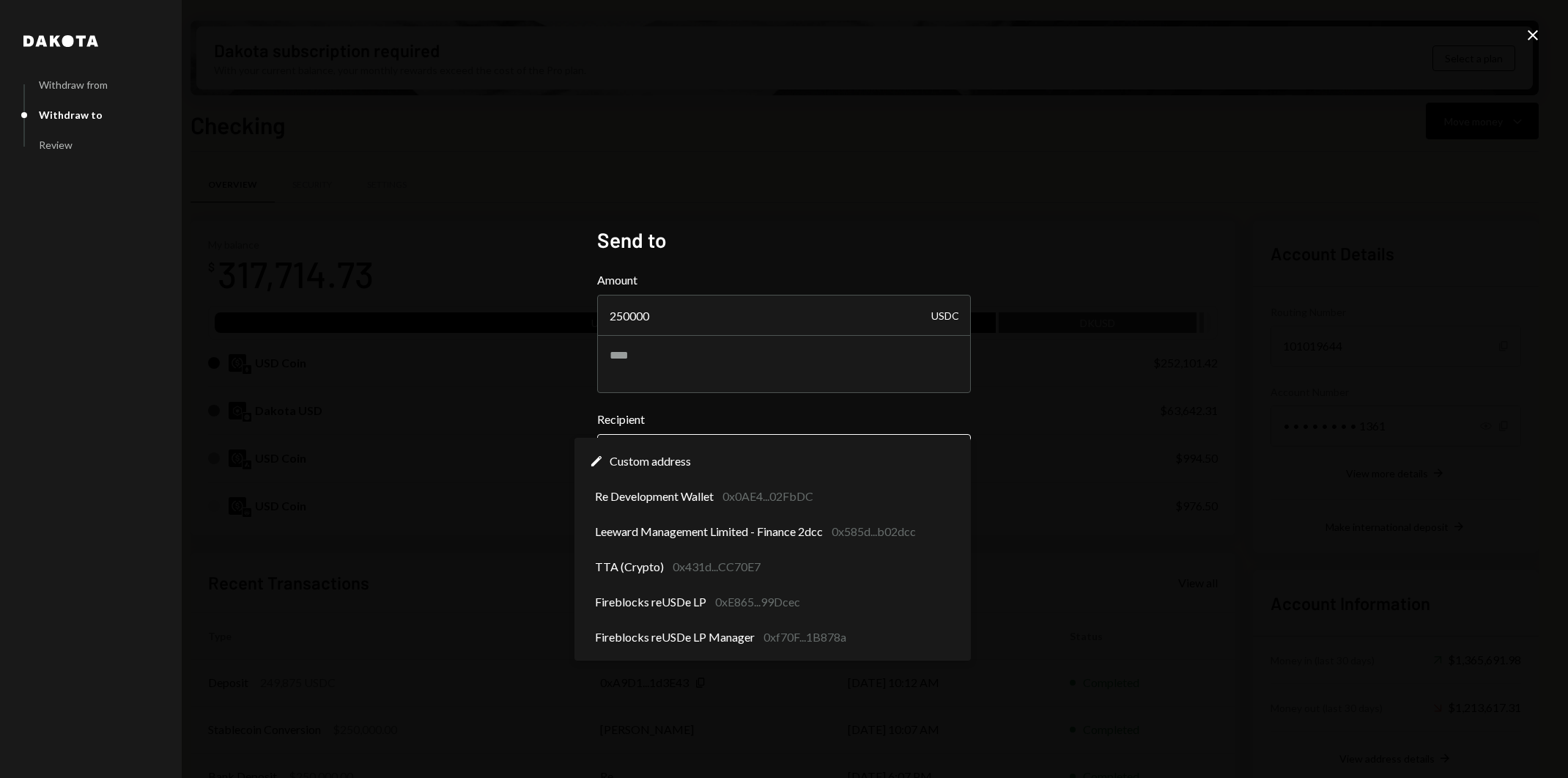
click at [756, 454] on body "R Resilience Found... Caret Down Home Home Inbox Inbox Activities Transactions …" at bounding box center [784, 389] width 1568 height 778
select select "**********"
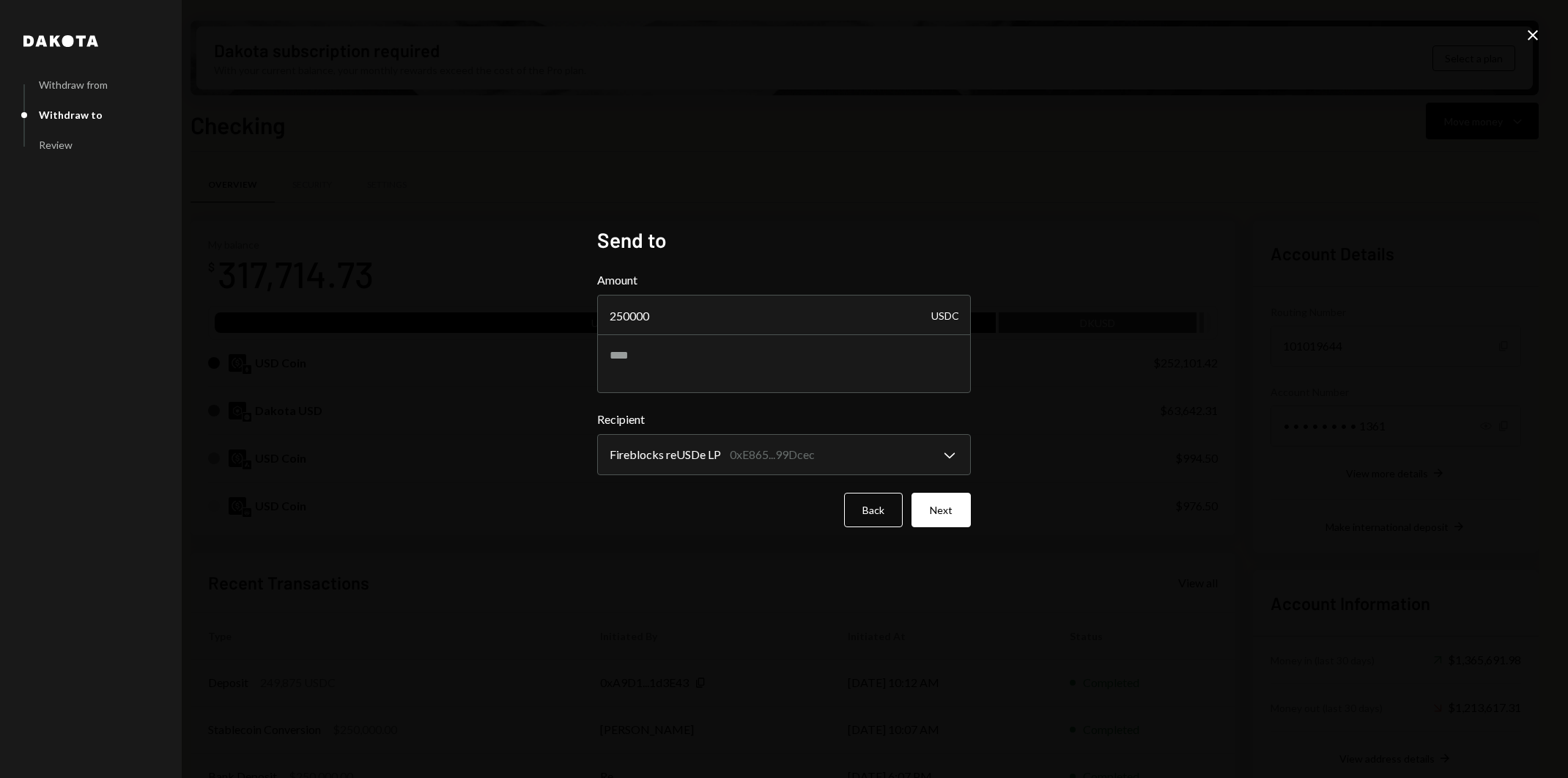
click at [815, 598] on div "**********" at bounding box center [784, 389] width 1568 height 778
click at [952, 503] on button "Next" at bounding box center [941, 509] width 60 height 34
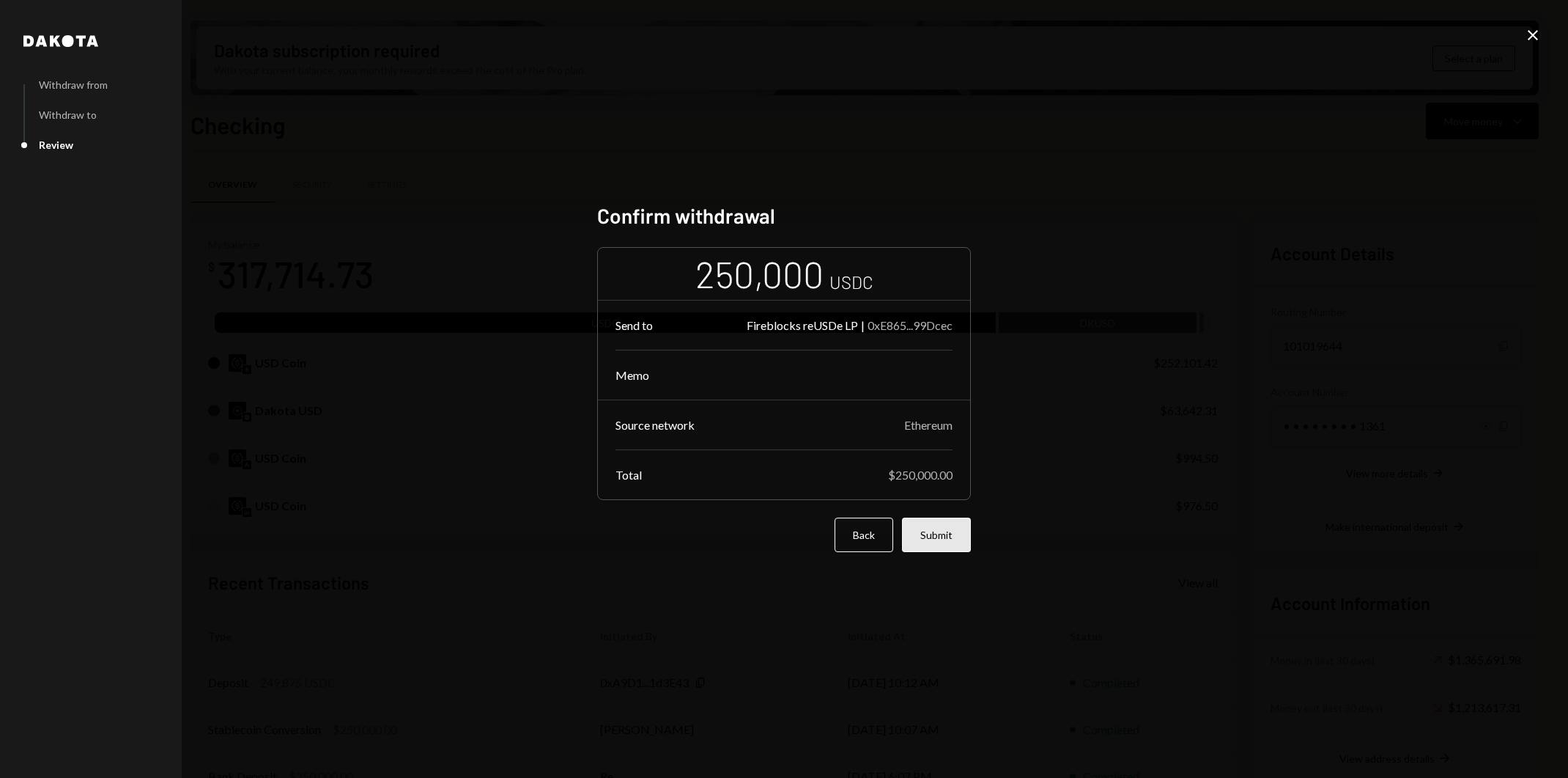
click at [966, 540] on button "Submit" at bounding box center [936, 534] width 69 height 34
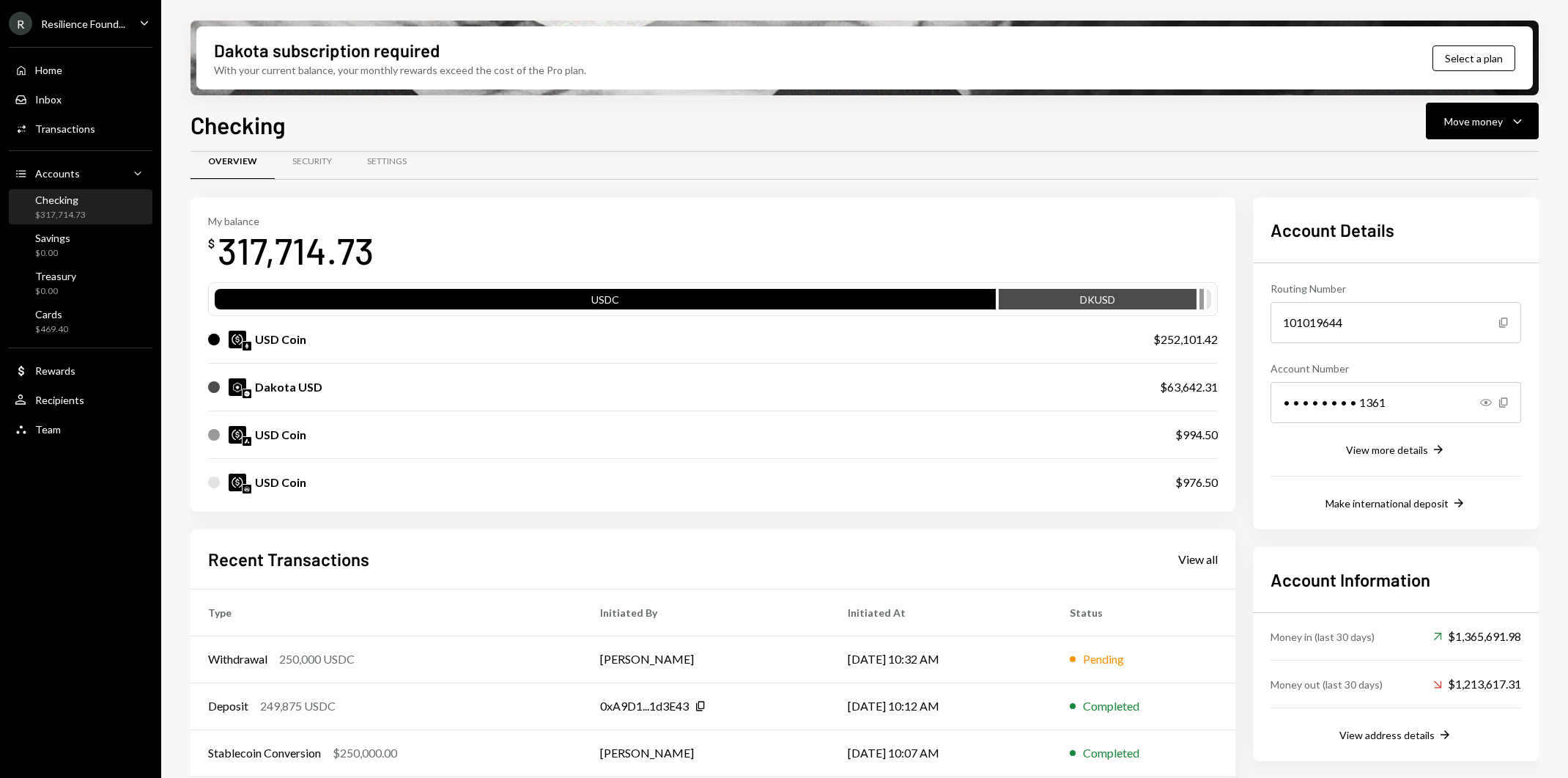
scroll to position [40, 0]
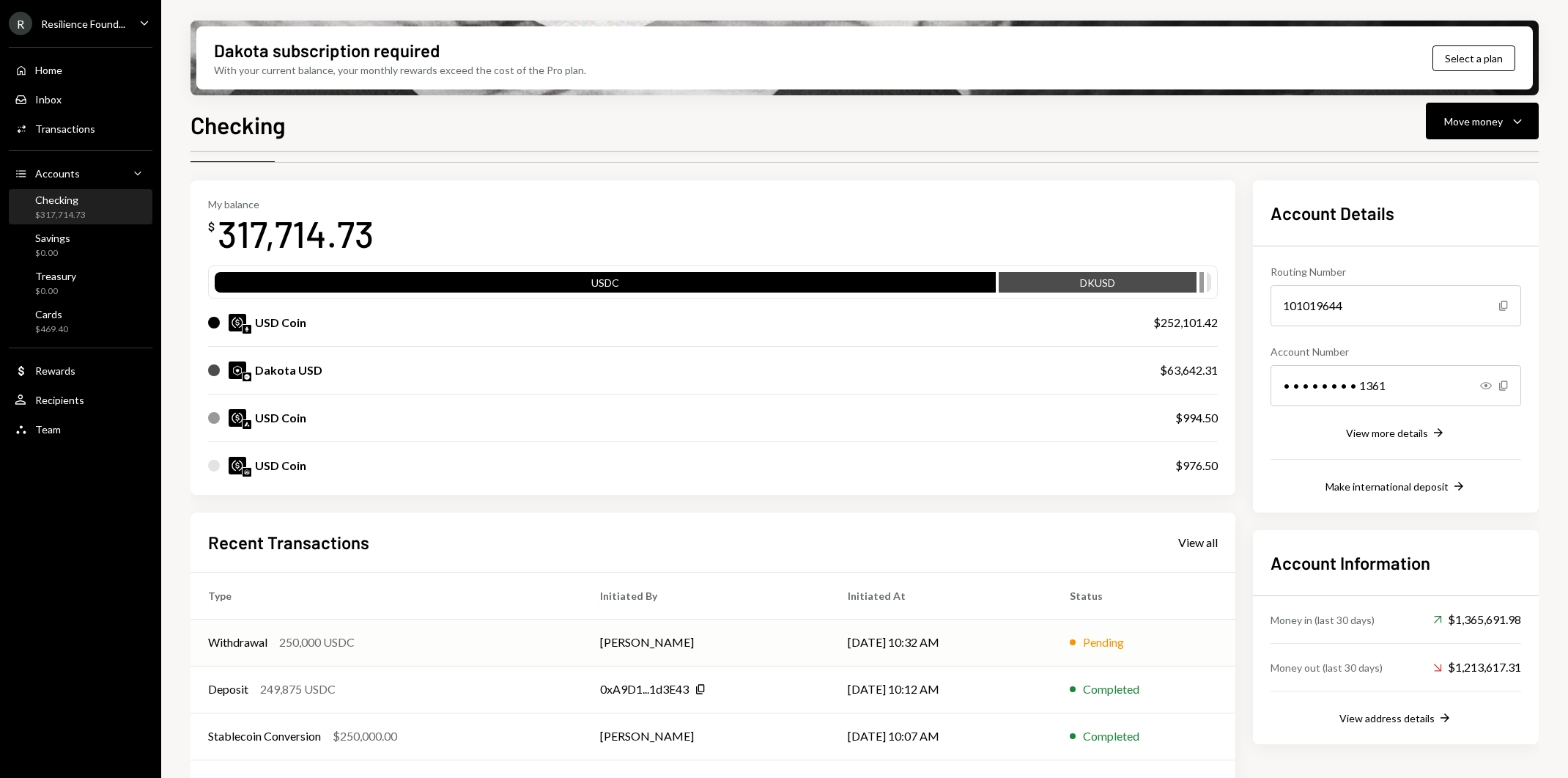
click at [813, 629] on td "Anand Dhillon" at bounding box center [706, 642] width 248 height 47
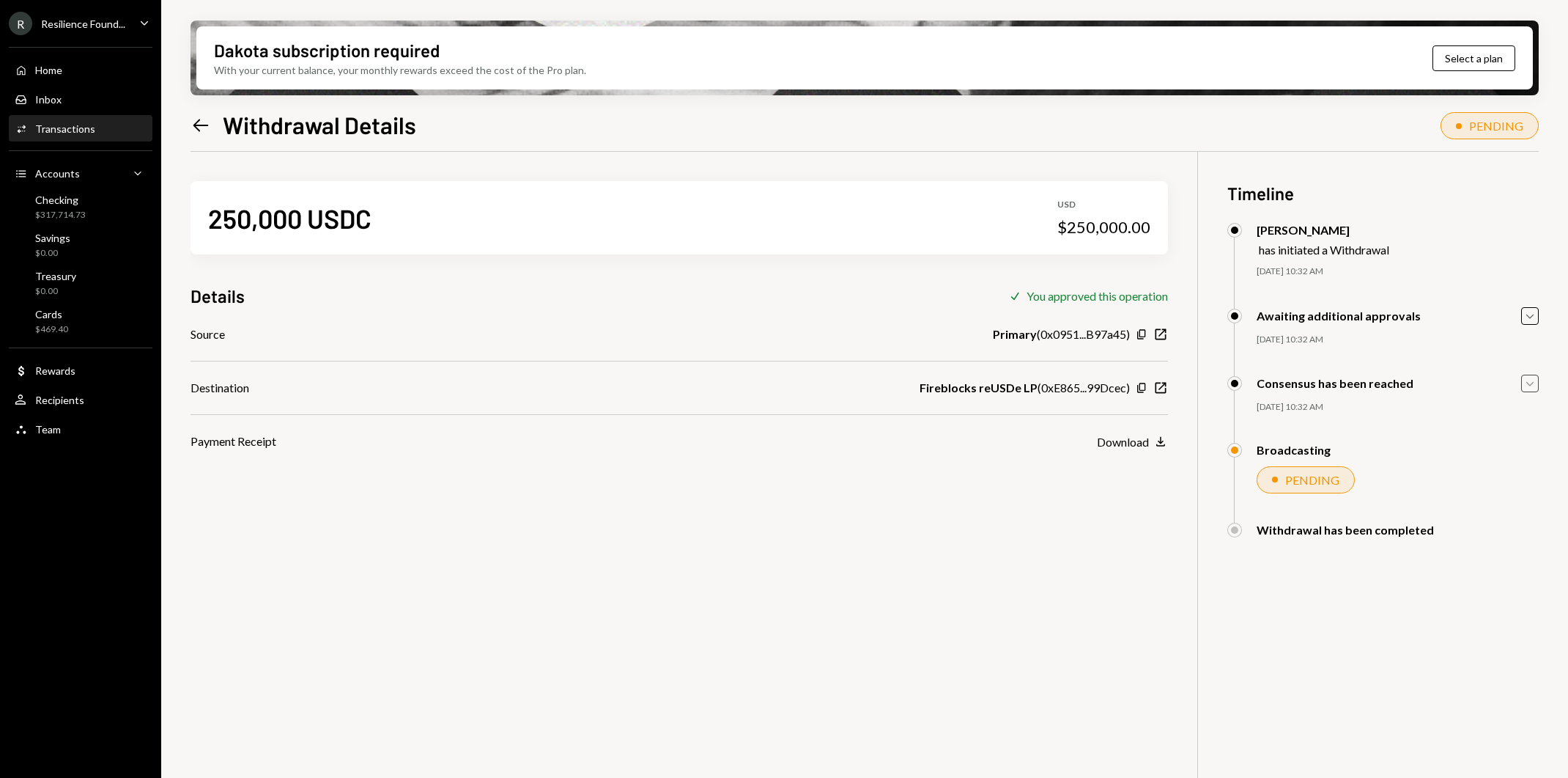
click at [1532, 388] on icon "Caret Down" at bounding box center [1529, 383] width 16 height 16
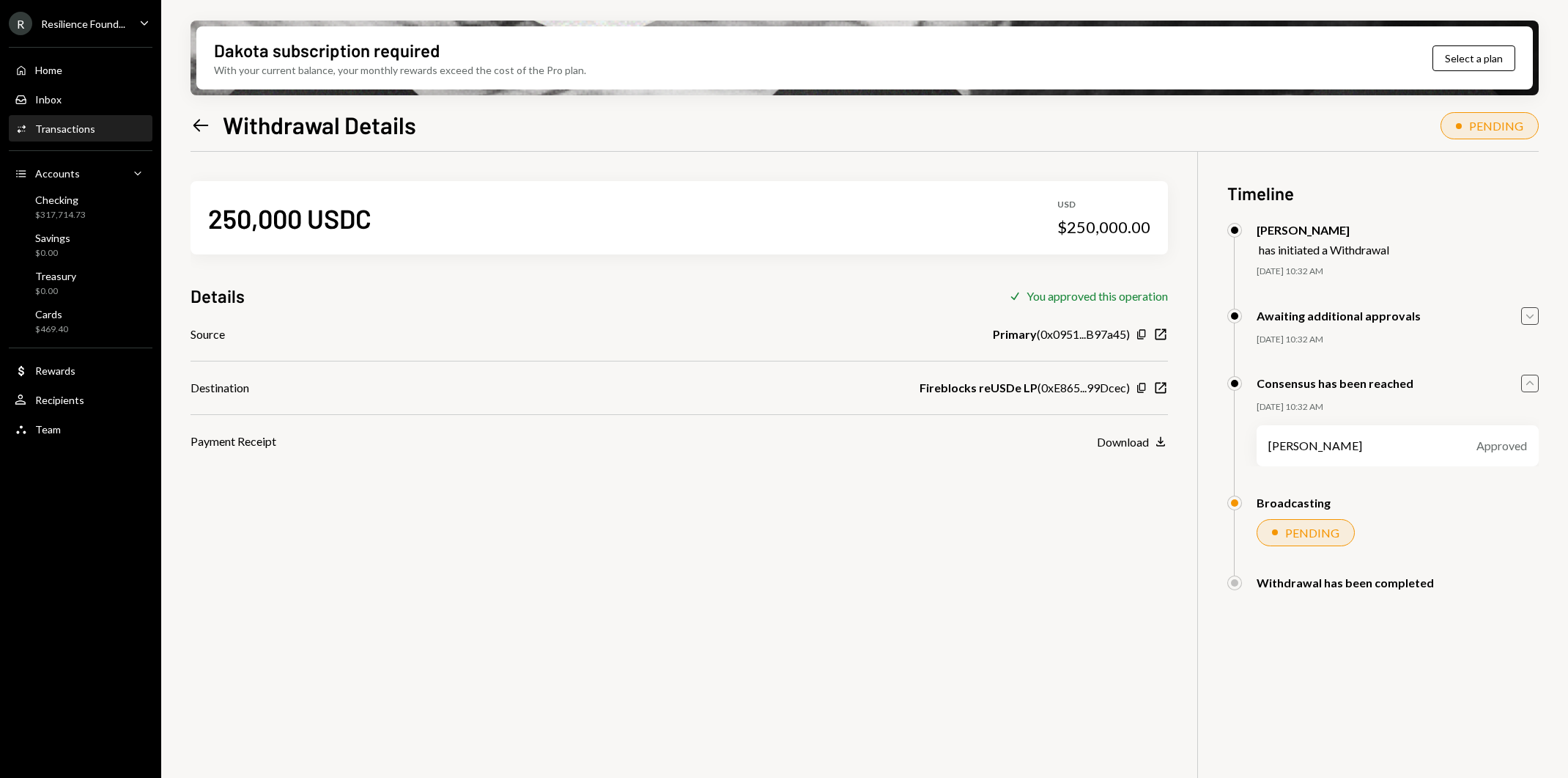
click at [1525, 317] on icon "Caret Down" at bounding box center [1529, 315] width 16 height 16
